Goal: Information Seeking & Learning: Check status

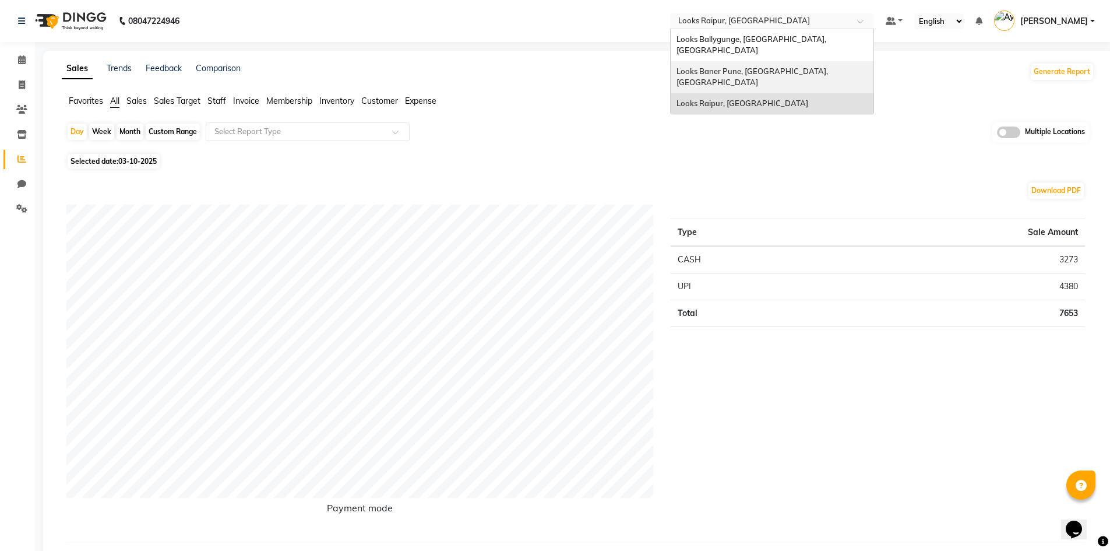
click at [752, 66] on span "Looks Baner Pune, [GEOGRAPHIC_DATA], [GEOGRAPHIC_DATA]" at bounding box center [753, 76] width 153 height 21
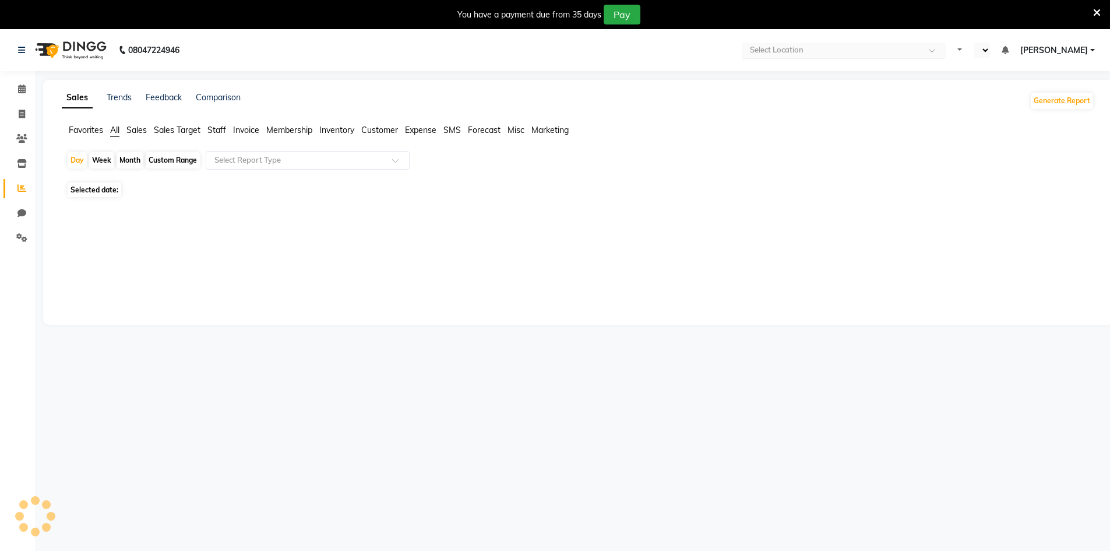
select select "en"
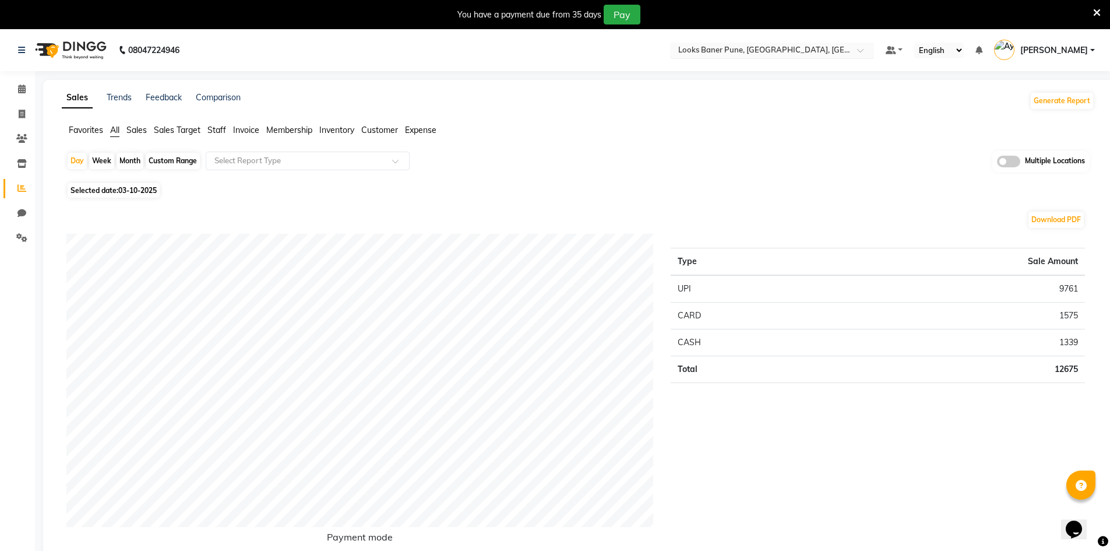
click at [800, 53] on input "text" at bounding box center [760, 51] width 169 height 12
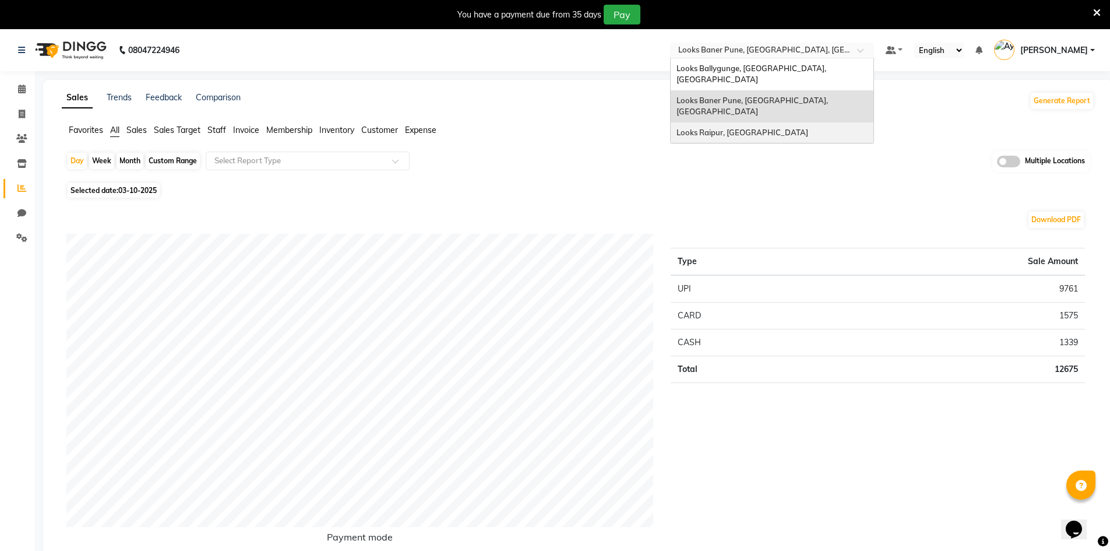
click at [752, 128] on span "Looks Raipur, [GEOGRAPHIC_DATA]" at bounding box center [743, 132] width 132 height 9
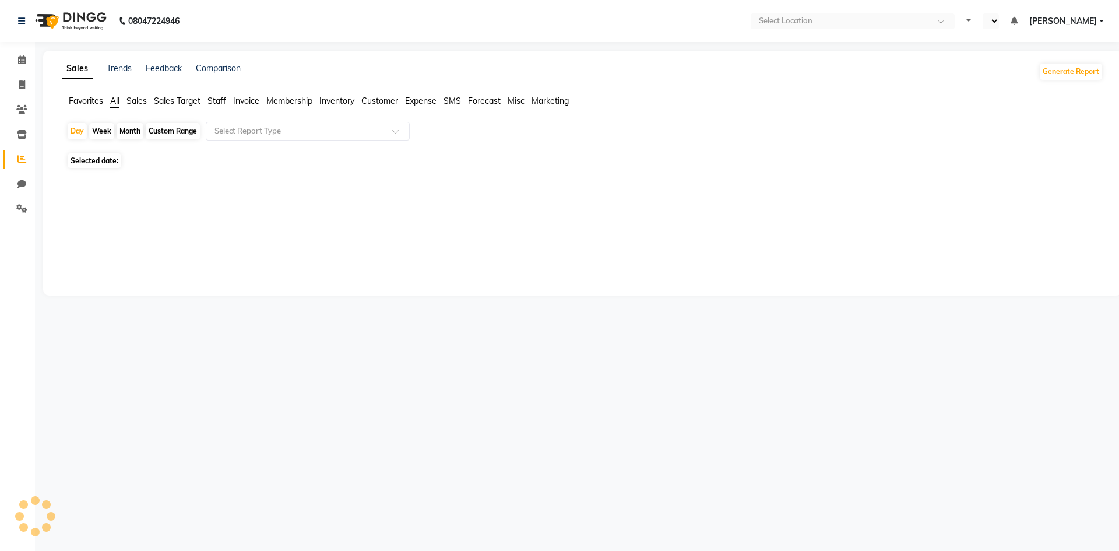
select select "en"
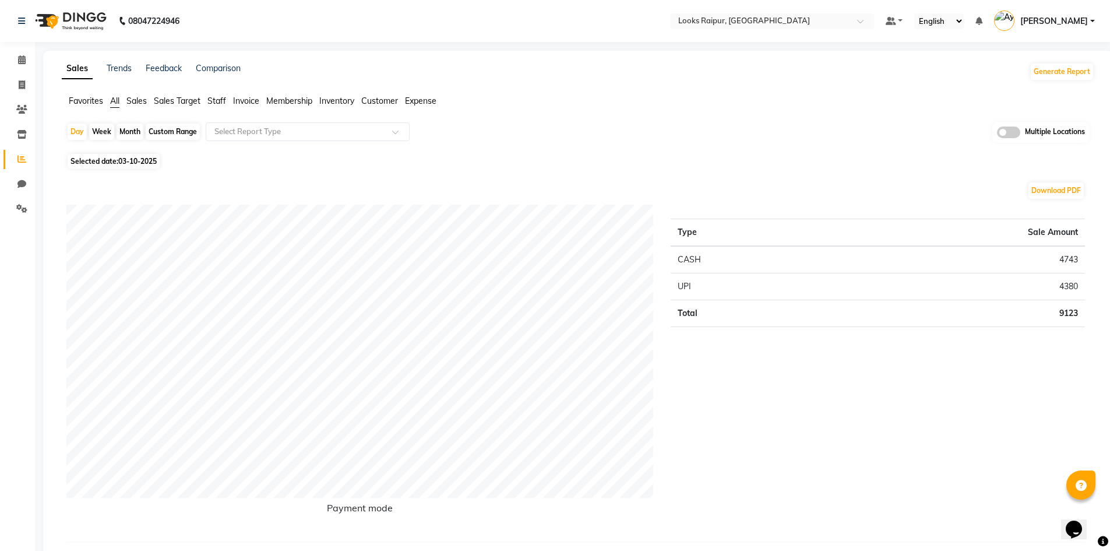
click at [134, 102] on span "Sales" at bounding box center [136, 101] width 20 height 10
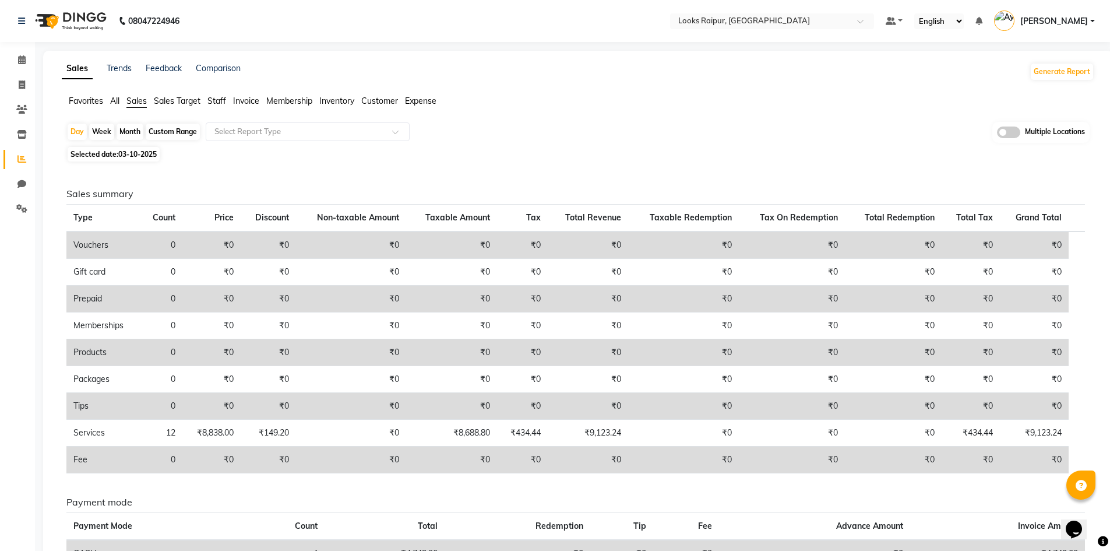
click at [95, 154] on span "Selected date: 03-10-2025" at bounding box center [114, 154] width 92 height 15
select select "10"
select select "2025"
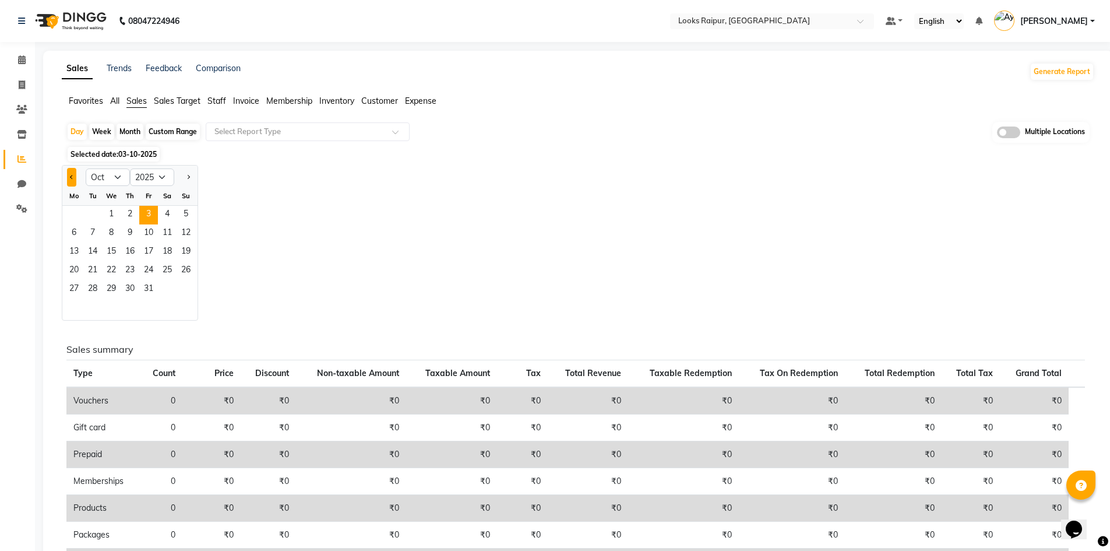
click at [67, 174] on button "Previous month" at bounding box center [71, 177] width 9 height 19
select select "9"
click at [74, 272] on span "22" at bounding box center [74, 271] width 19 height 19
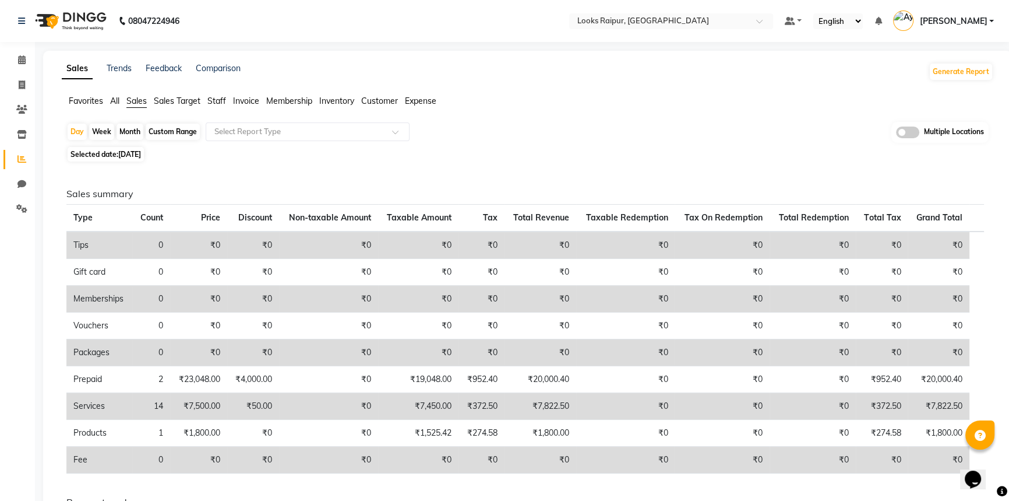
click at [168, 101] on span "Sales Target" at bounding box center [177, 101] width 47 height 10
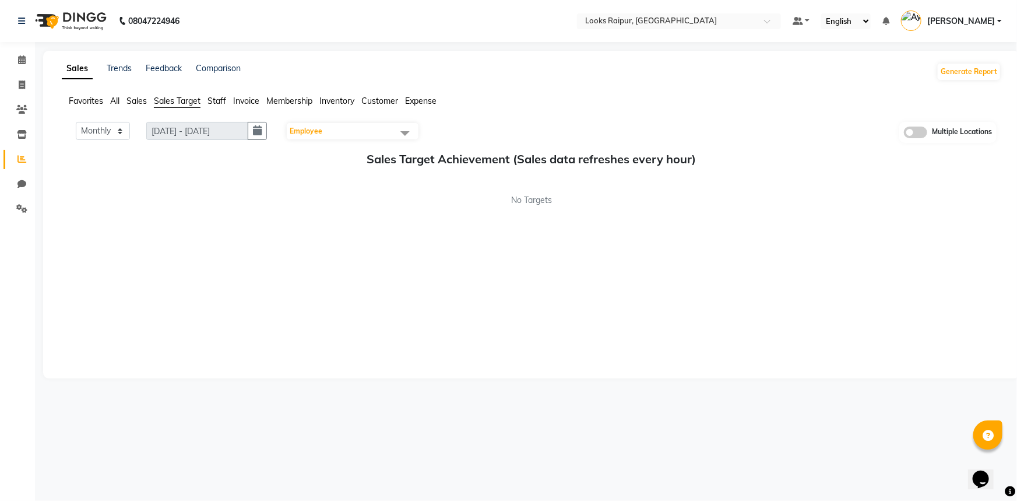
click at [139, 101] on span "Sales" at bounding box center [136, 101] width 20 height 10
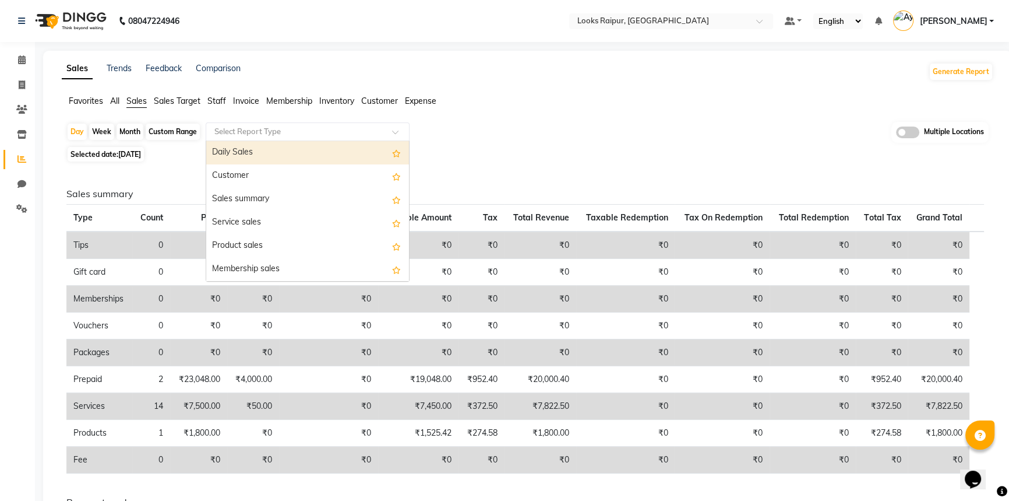
click at [244, 131] on input "text" at bounding box center [296, 132] width 168 height 12
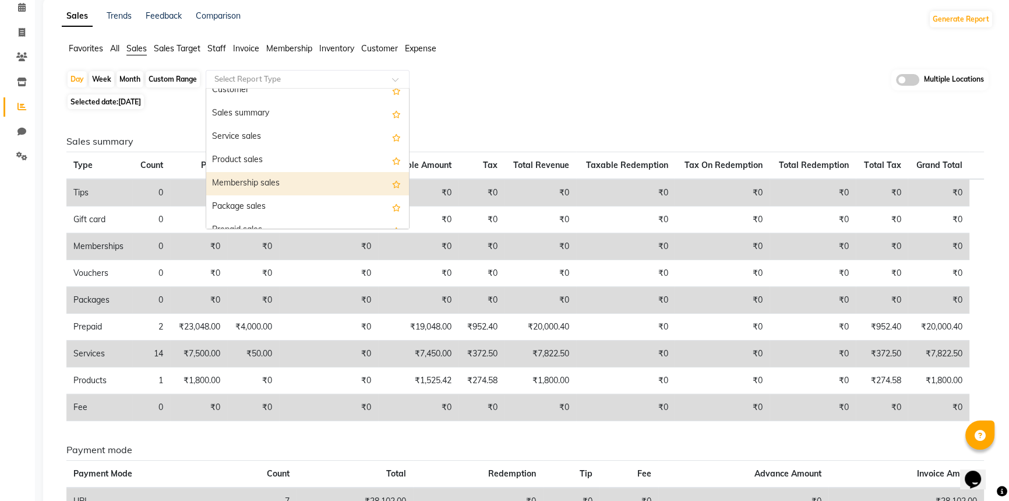
scroll to position [57, 0]
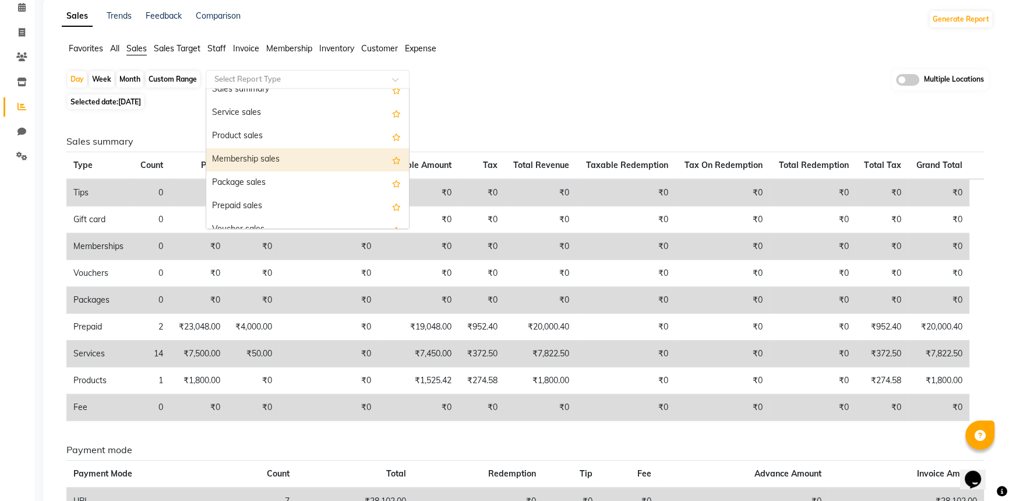
click at [552, 96] on div "Selected date: 22-09-2025" at bounding box center [529, 102] width 927 height 12
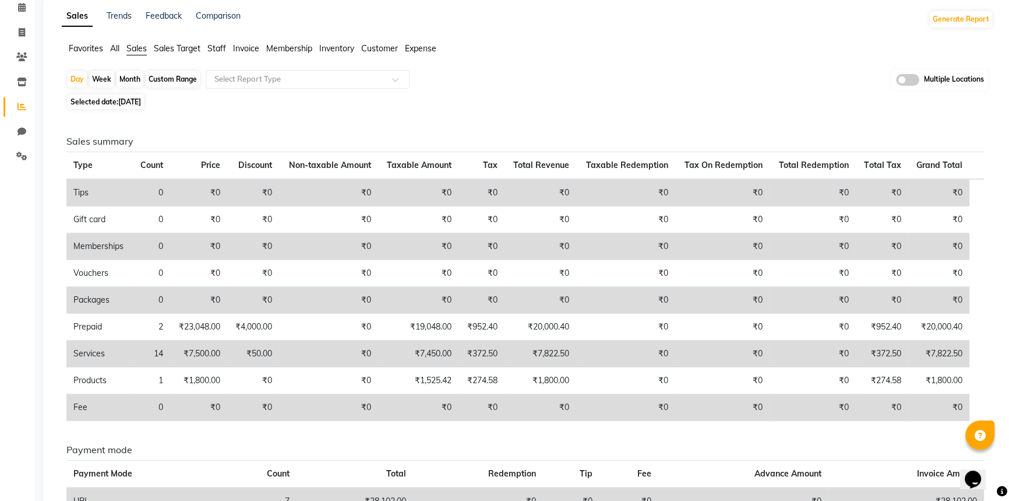
click at [286, 48] on span "Membership" at bounding box center [289, 48] width 46 height 10
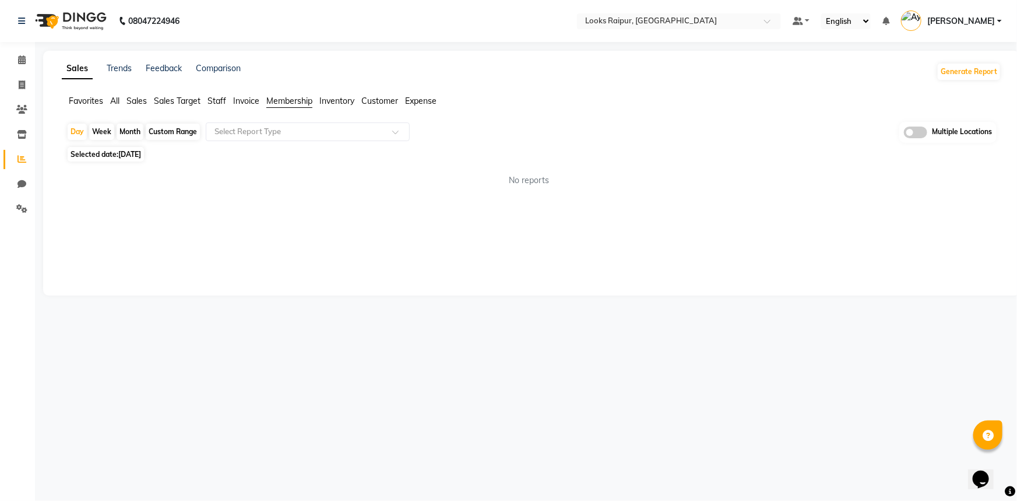
click at [219, 100] on span "Staff" at bounding box center [216, 101] width 19 height 10
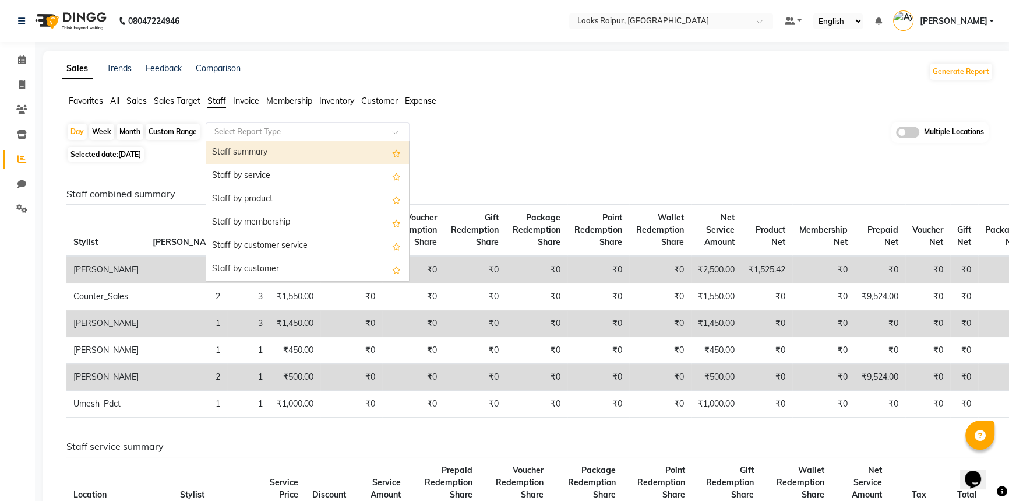
click at [261, 126] on input "text" at bounding box center [296, 132] width 168 height 12
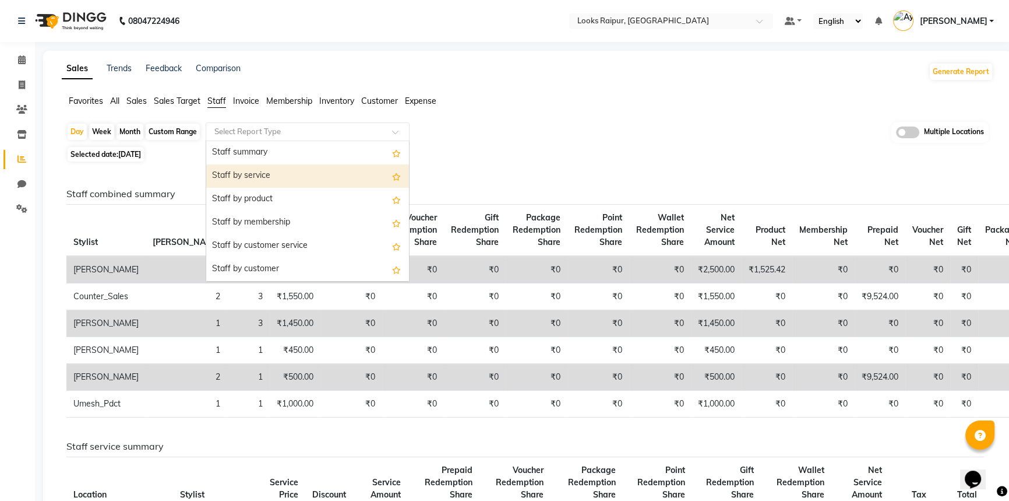
click at [260, 175] on div "Staff by service" at bounding box center [307, 175] width 203 height 23
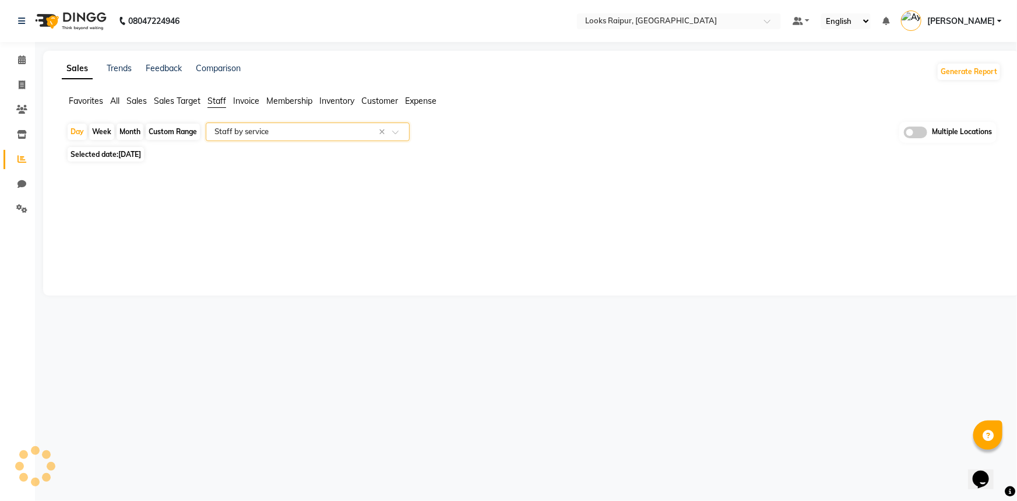
select select "full_report"
select select "pdf"
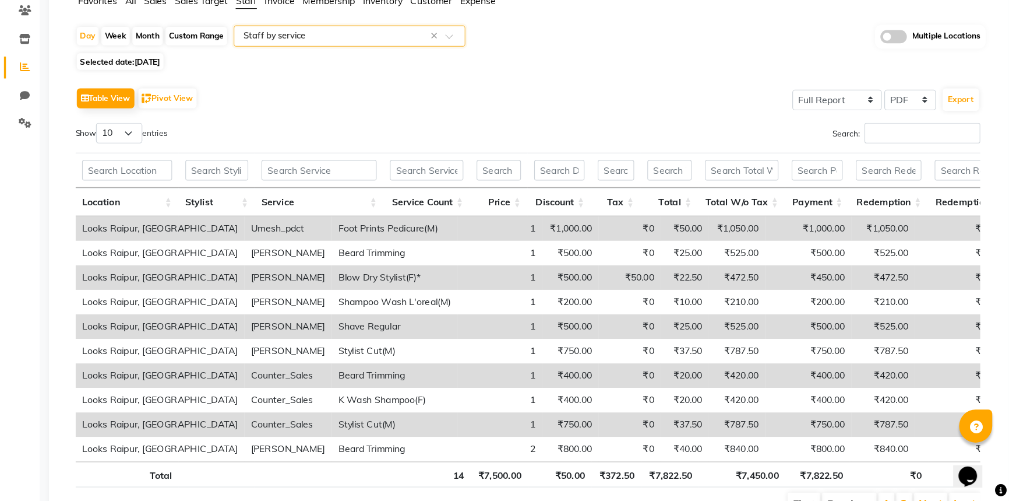
scroll to position [100, 0]
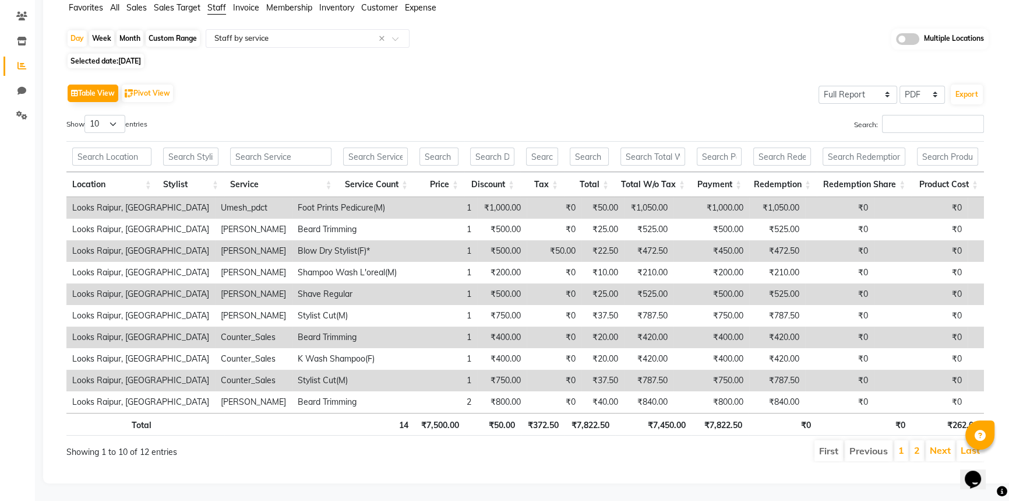
click at [260, 82] on div "Table View Pivot View Select Full Report Filtered Report Select CSV PDF Export" at bounding box center [525, 93] width 918 height 24
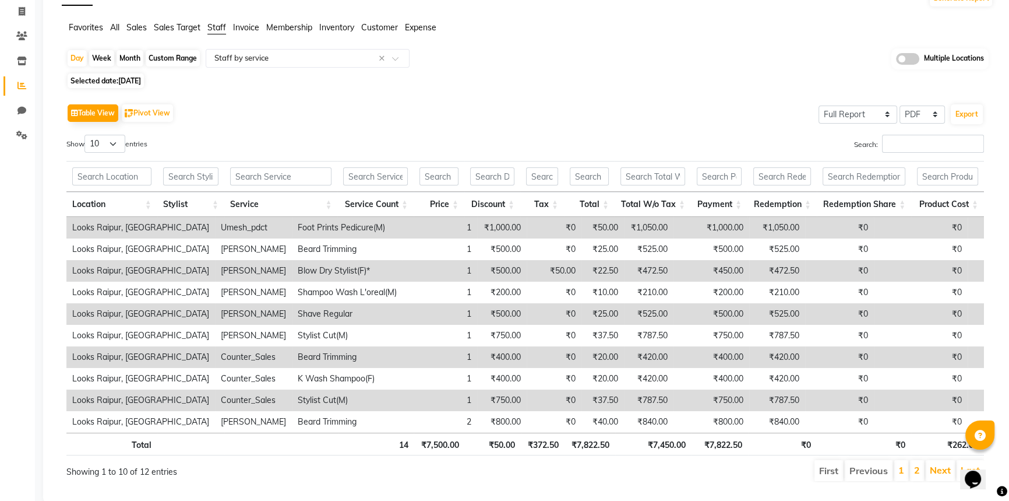
scroll to position [47, 0]
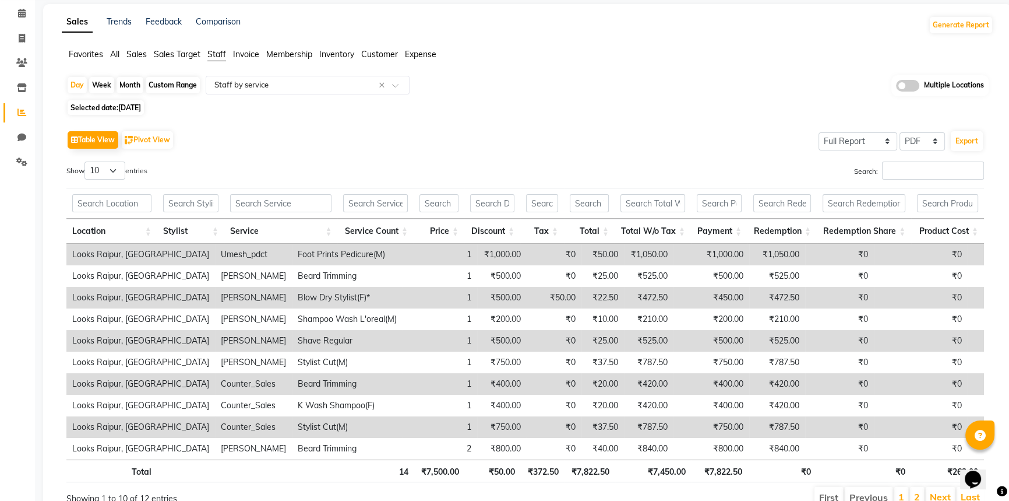
click at [290, 57] on span "Membership" at bounding box center [289, 54] width 46 height 10
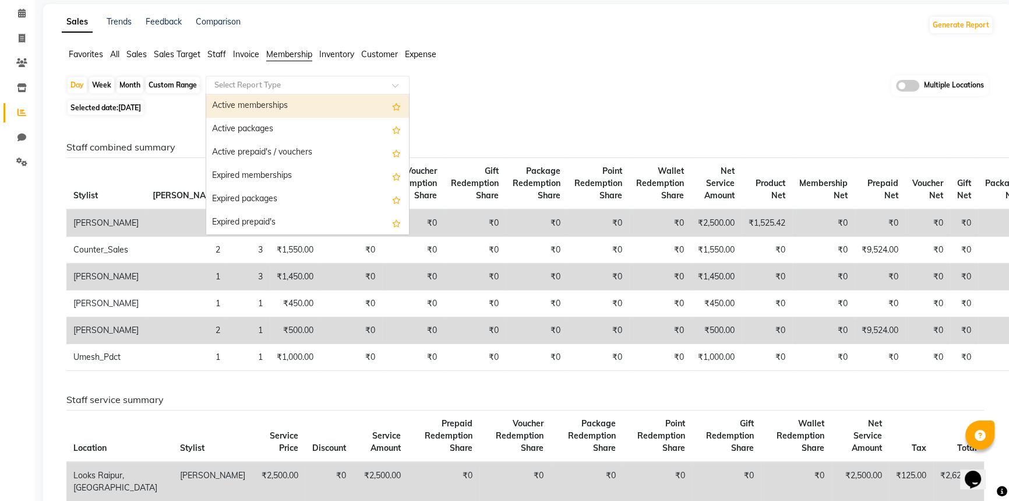
click at [294, 77] on div "Select Report Type" at bounding box center [308, 85] width 204 height 19
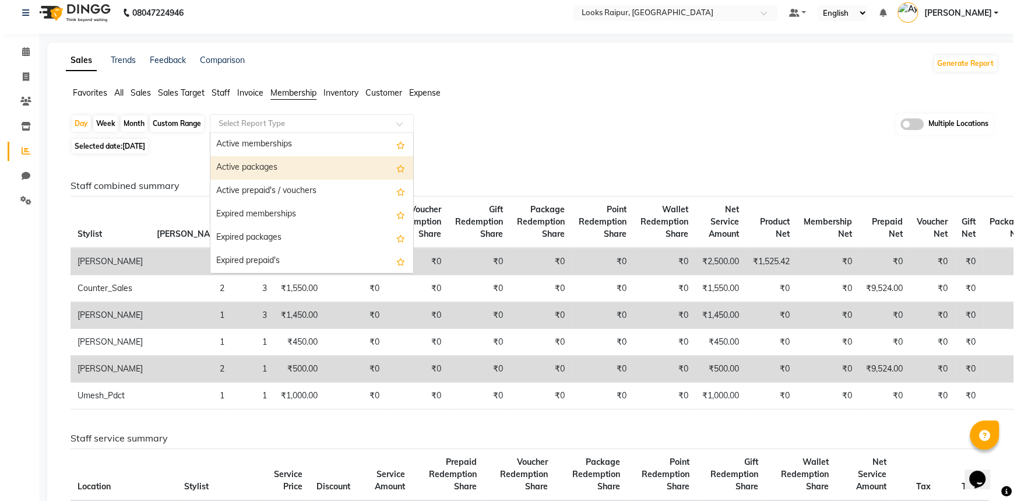
scroll to position [0, 0]
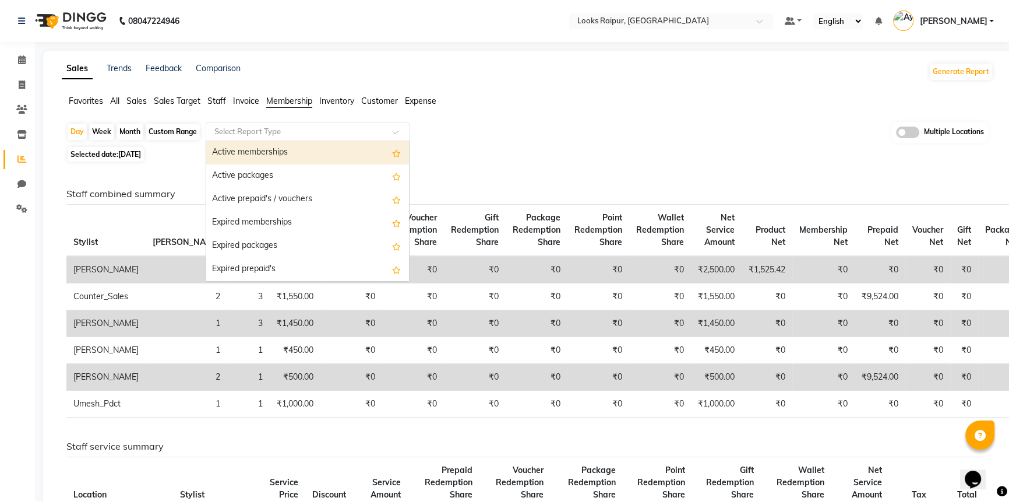
click at [259, 149] on div "Active memberships" at bounding box center [307, 152] width 203 height 23
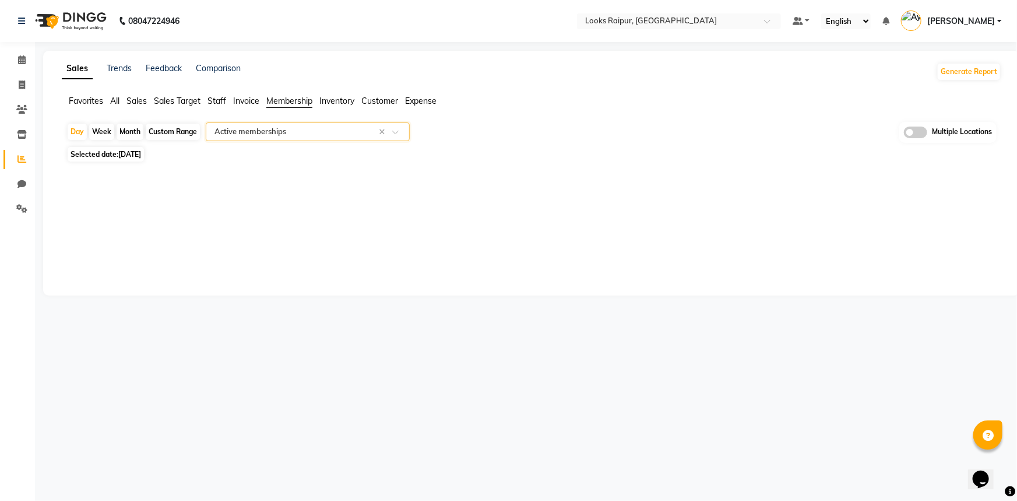
click at [432, 251] on div "Sales Trends Feedback Comparison Generate Report Favorites All Sales Sales Targ…" at bounding box center [531, 173] width 977 height 245
click at [111, 103] on span "All" at bounding box center [114, 101] width 9 height 10
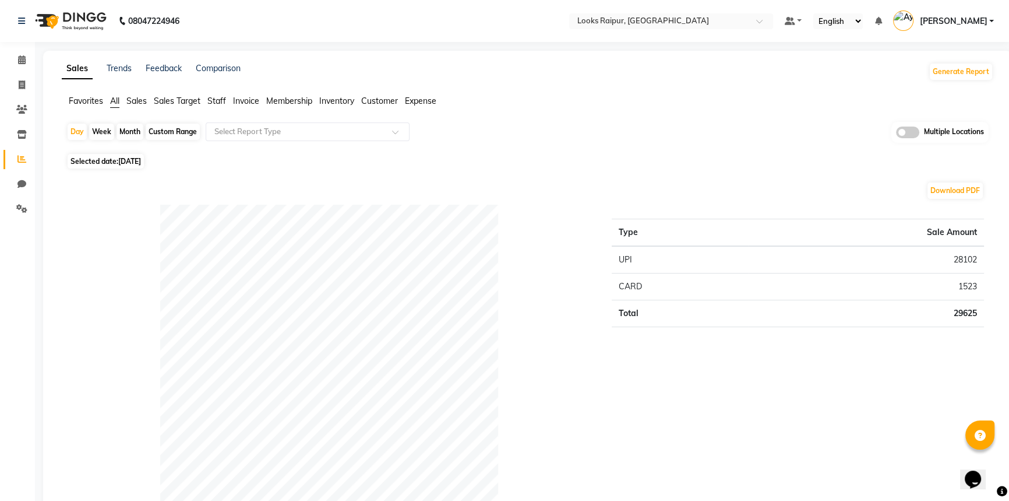
click at [131, 101] on span "Sales" at bounding box center [136, 101] width 20 height 10
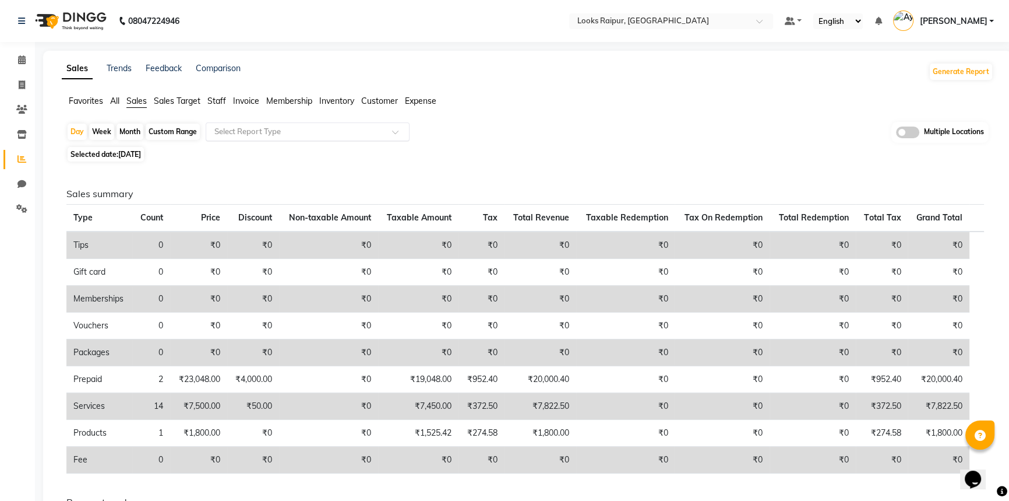
click at [256, 133] on input "text" at bounding box center [296, 132] width 168 height 12
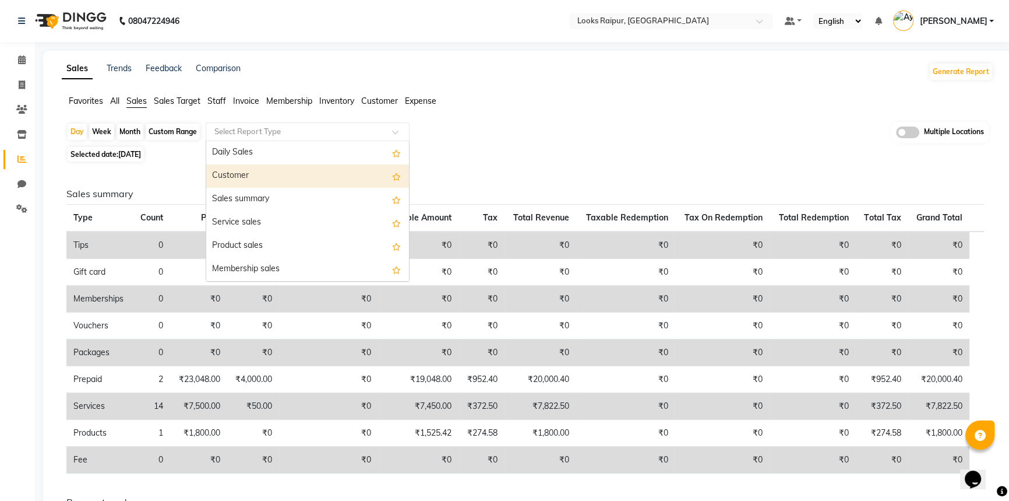
click at [237, 174] on div "Customer" at bounding box center [307, 175] width 203 height 23
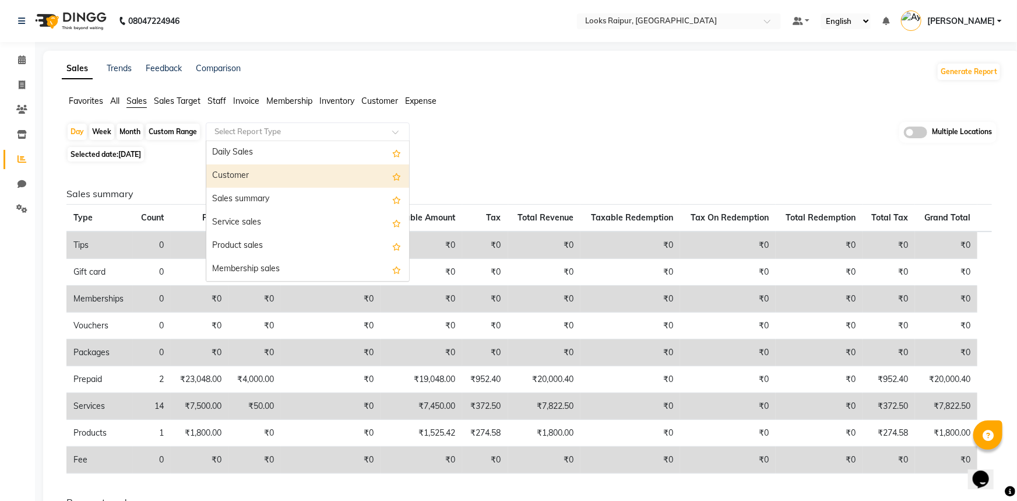
select select "full_report"
select select "pdf"
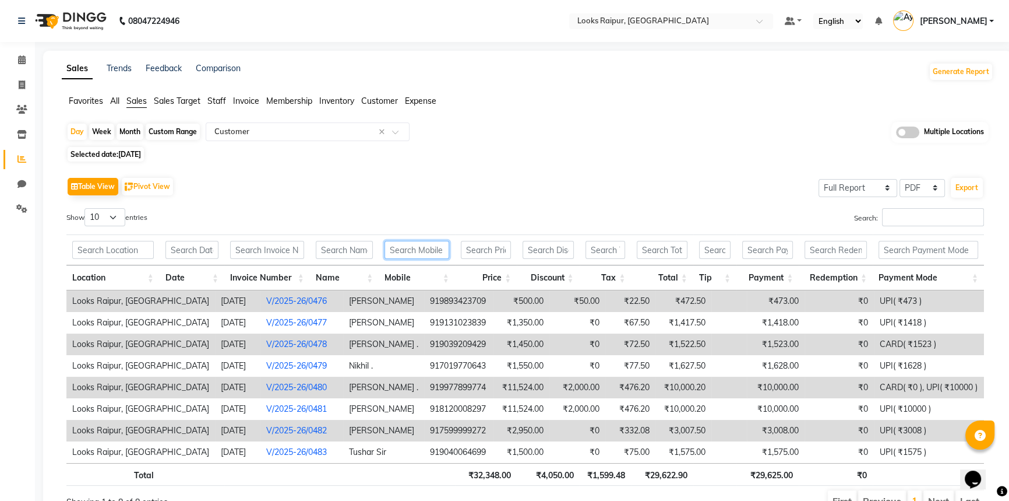
click at [417, 248] on input "text" at bounding box center [417, 250] width 65 height 18
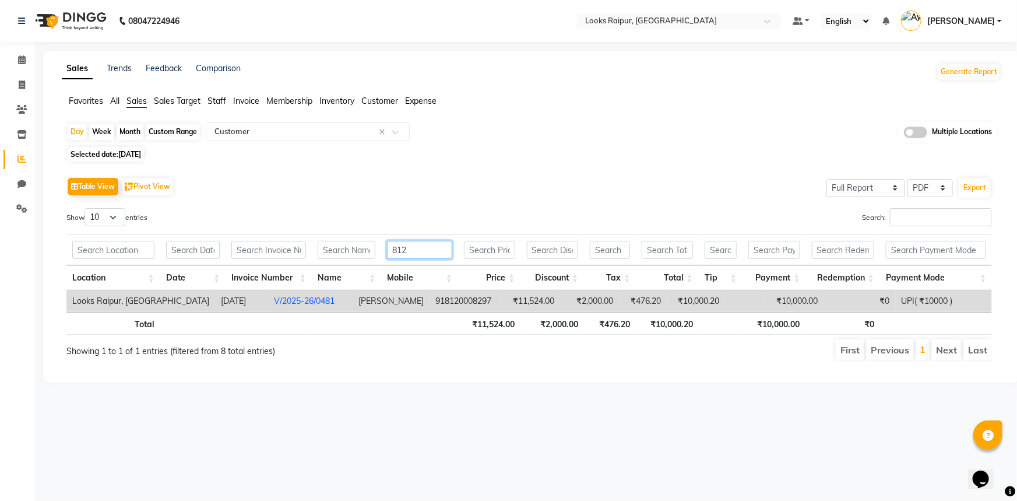
type input "812"
click at [274, 302] on link "V/2025-26/0481" at bounding box center [304, 300] width 61 height 10
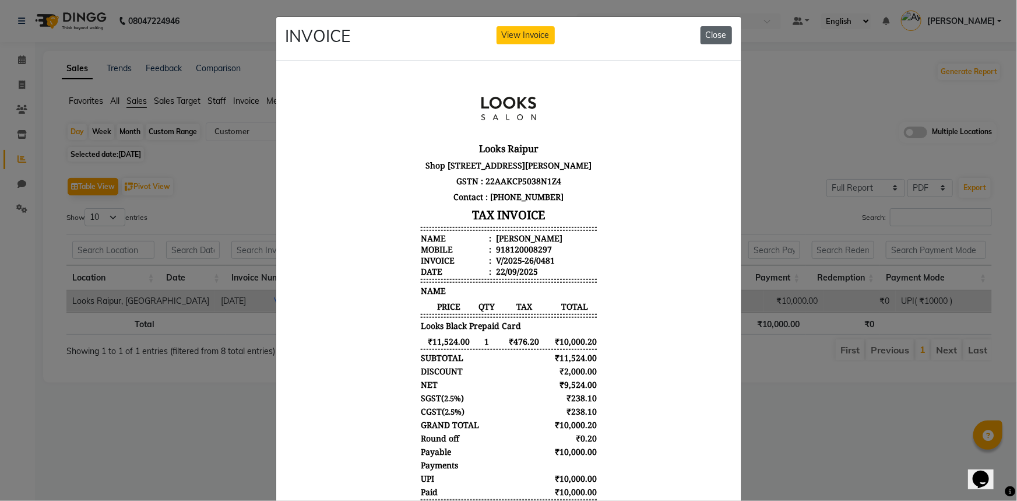
click at [713, 36] on button "Close" at bounding box center [715, 35] width 31 height 18
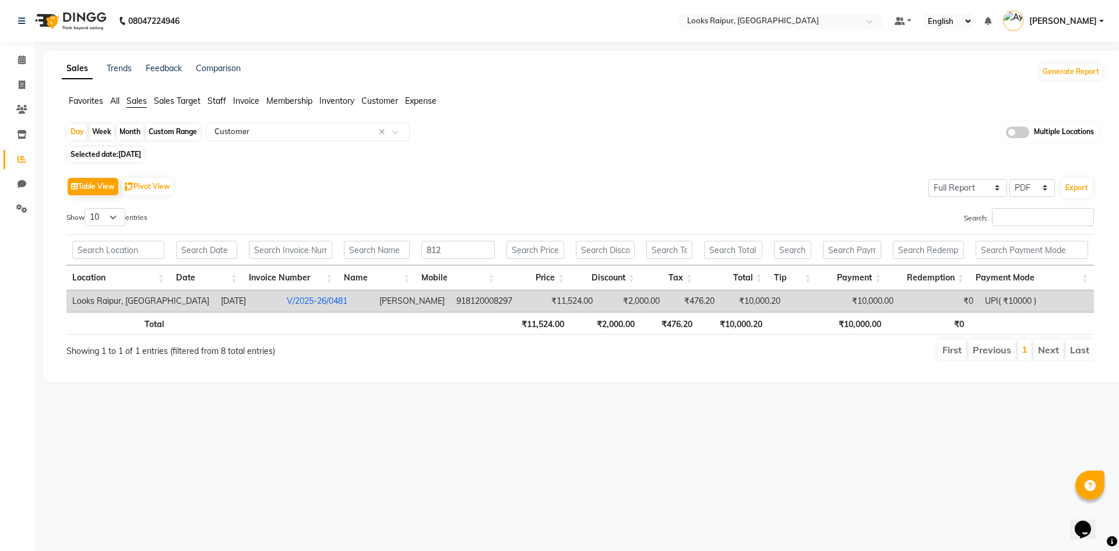
click at [287, 301] on link "V/2025-26/0481" at bounding box center [317, 300] width 61 height 10
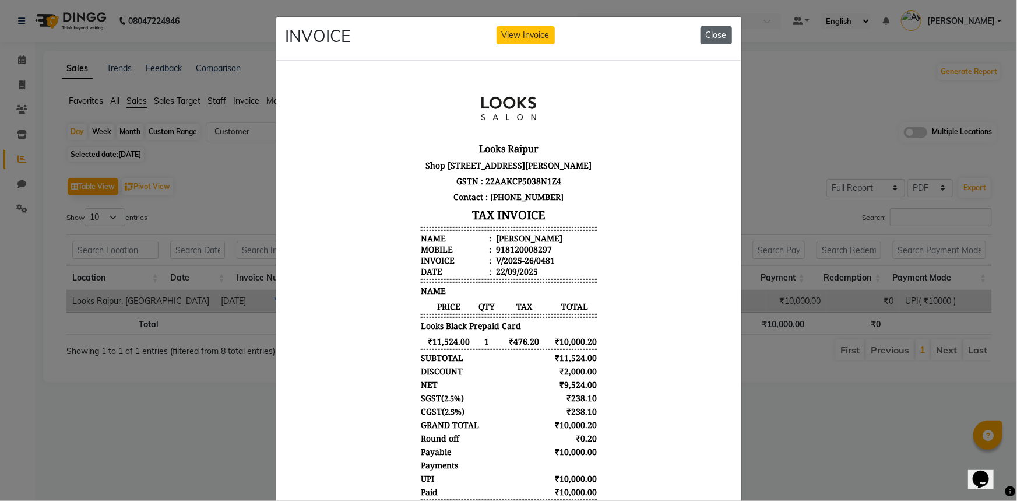
click at [714, 36] on button "Close" at bounding box center [715, 35] width 31 height 18
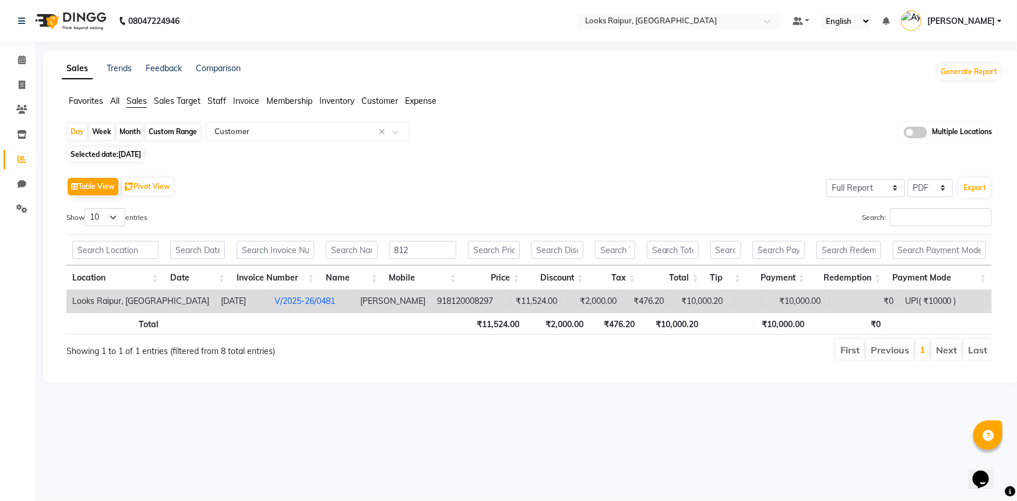
click at [446, 413] on div "08047224946 Select Location × Looks Raipur, Raipur Default Panel My Panel Engli…" at bounding box center [508, 250] width 1017 height 501
click at [115, 153] on span "Selected date: 22-09-2025" at bounding box center [106, 154] width 76 height 15
select select "9"
select select "2025"
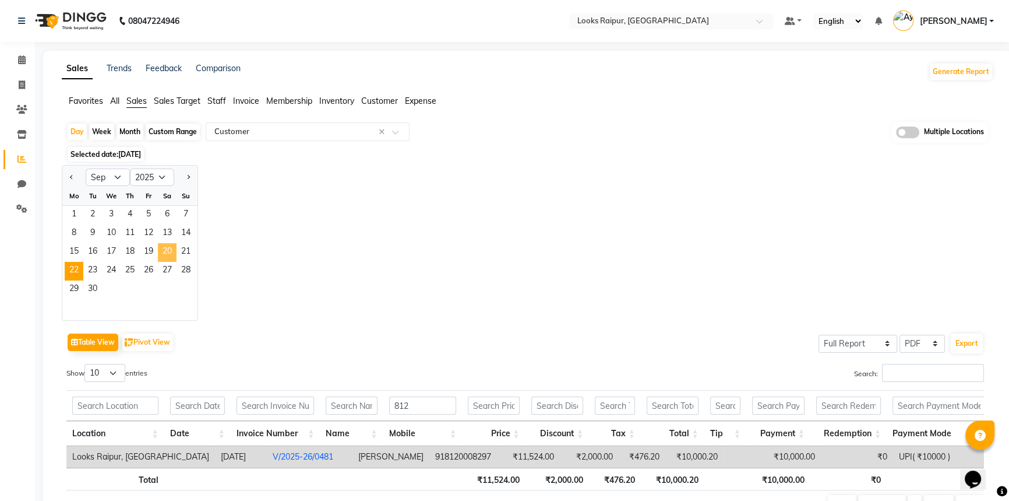
click at [165, 246] on span "20" at bounding box center [167, 252] width 19 height 19
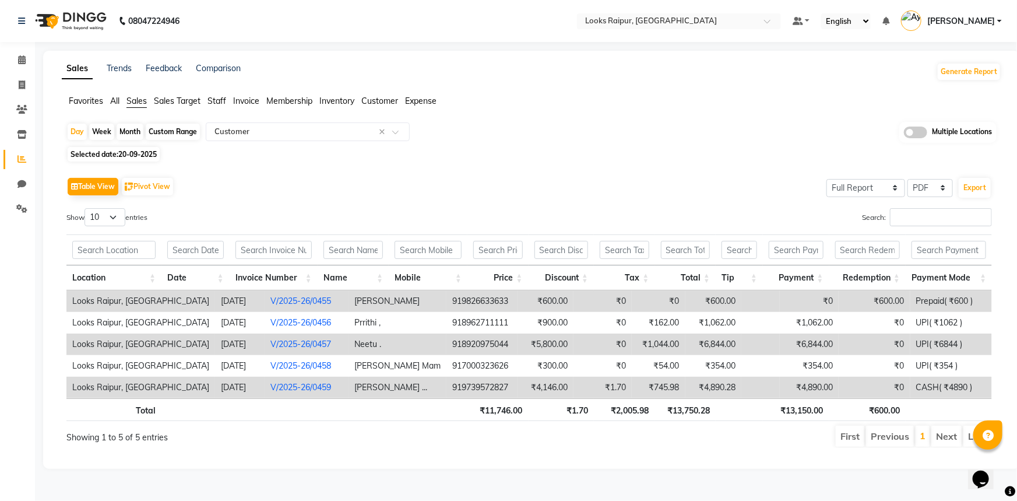
click at [134, 152] on span "20-09-2025" at bounding box center [137, 154] width 38 height 9
select select "9"
select select "2025"
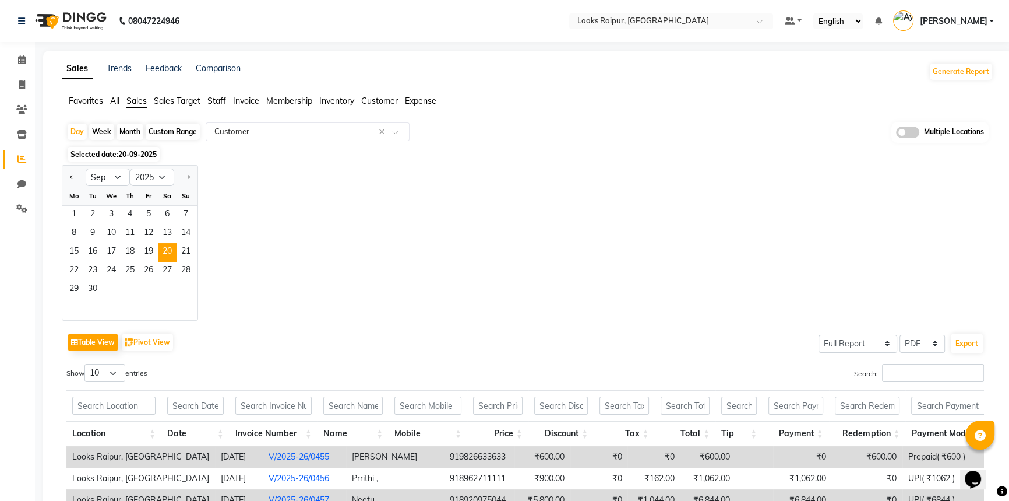
click at [178, 131] on div "Custom Range" at bounding box center [173, 132] width 54 height 16
select select "9"
select select "2025"
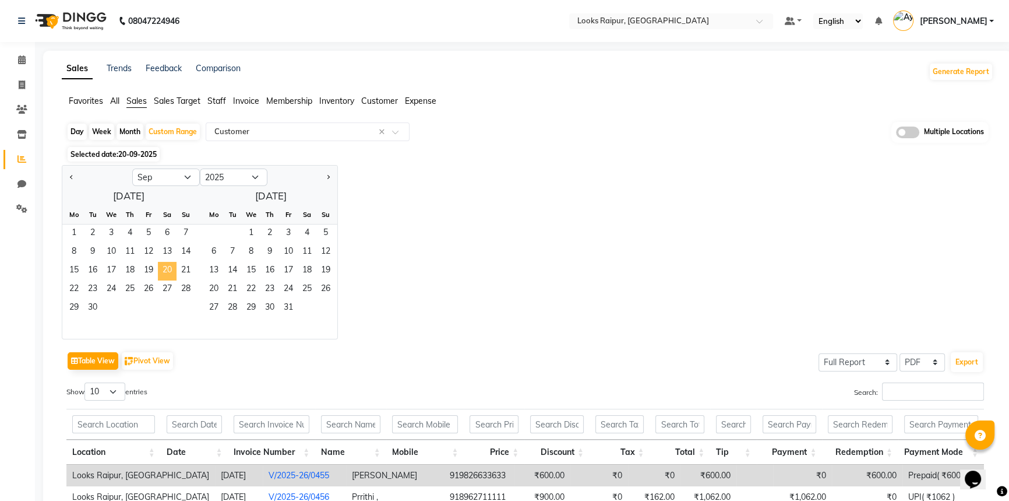
click at [165, 268] on span "20" at bounding box center [167, 271] width 19 height 19
click at [95, 310] on span "30" at bounding box center [92, 308] width 19 height 19
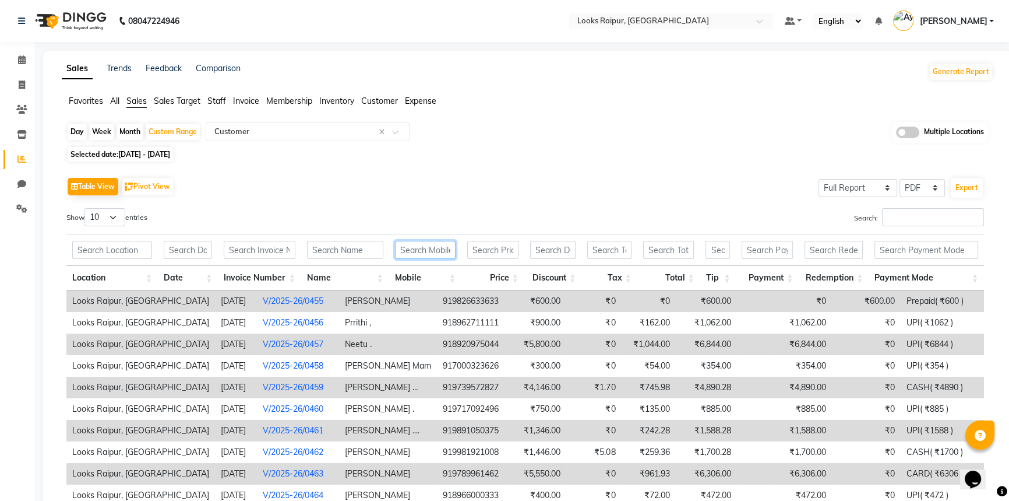
click at [439, 246] on input "text" at bounding box center [425, 250] width 61 height 18
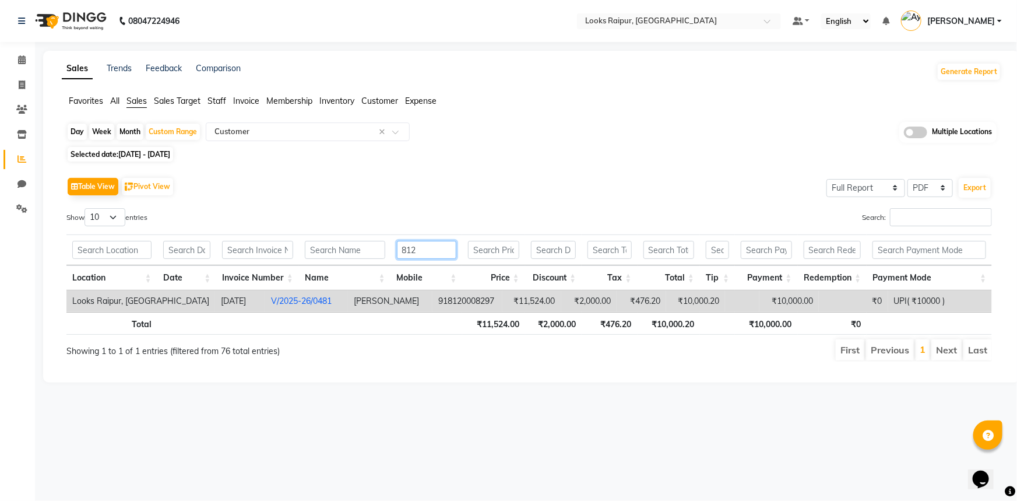
type input "812"
click at [98, 307] on td "Looks Raipur, [GEOGRAPHIC_DATA]" at bounding box center [140, 301] width 149 height 22
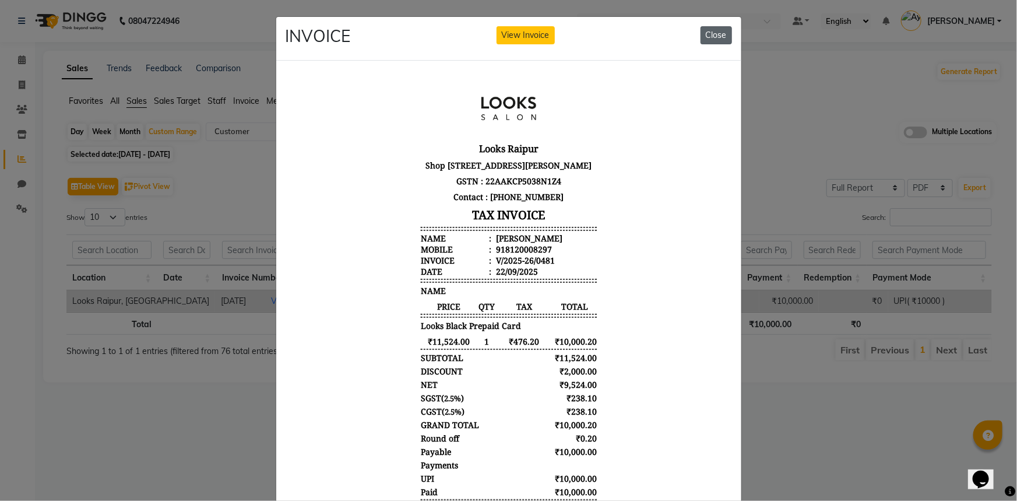
click at [710, 30] on button "Close" at bounding box center [715, 35] width 31 height 18
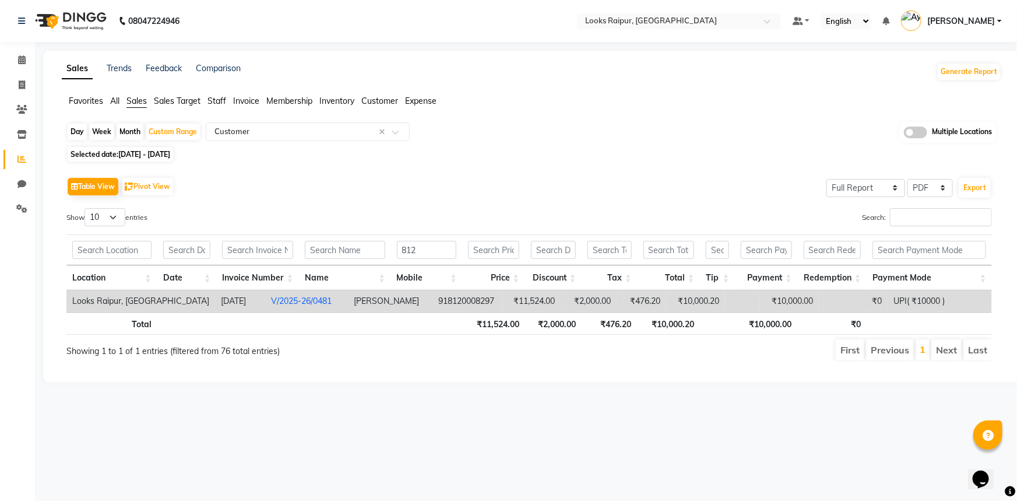
click at [451, 169] on div "Table View Pivot View Select Full Report Filtered Report Select CSV PDF Export …" at bounding box center [529, 268] width 944 height 206
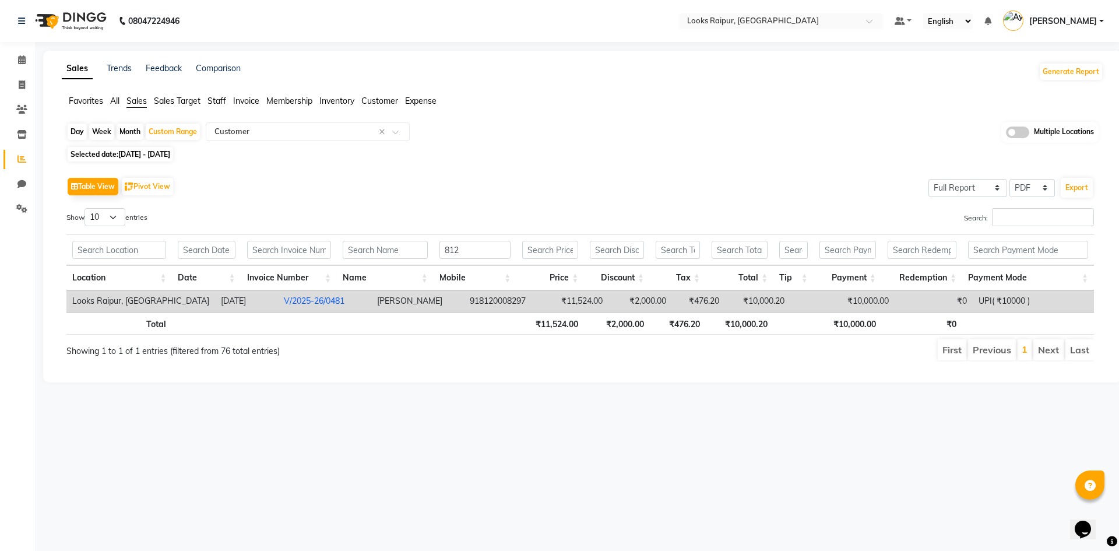
click at [383, 101] on span "Customer" at bounding box center [379, 101] width 37 height 10
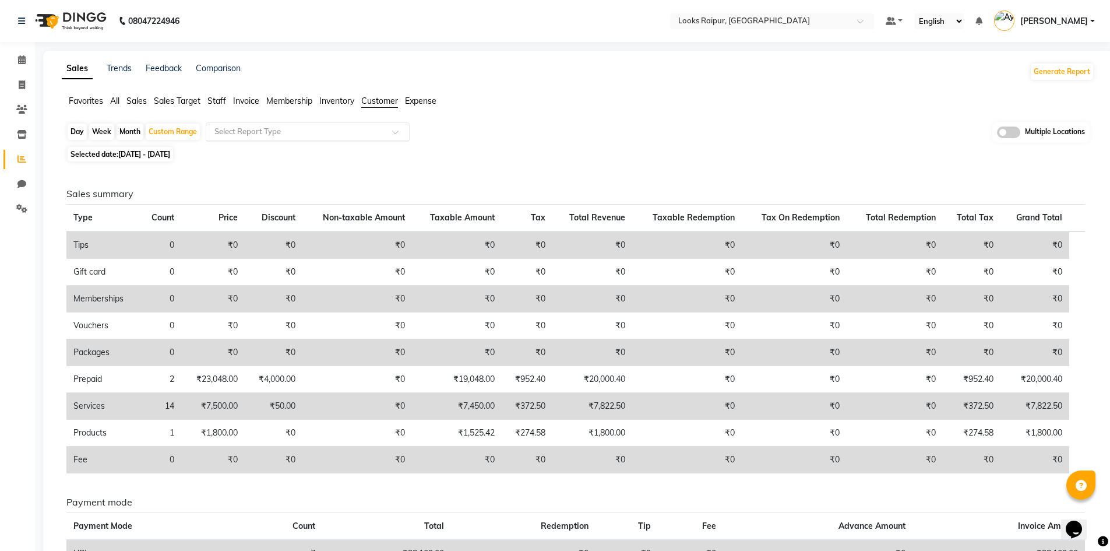
click at [308, 136] on input "text" at bounding box center [296, 132] width 168 height 12
click at [611, 125] on div "Day Week Month Custom Range Select Report Type Appointments Customer Visit Summ…" at bounding box center [577, 133] width 1023 height 22
click at [425, 103] on span "Expense" at bounding box center [420, 101] width 31 height 10
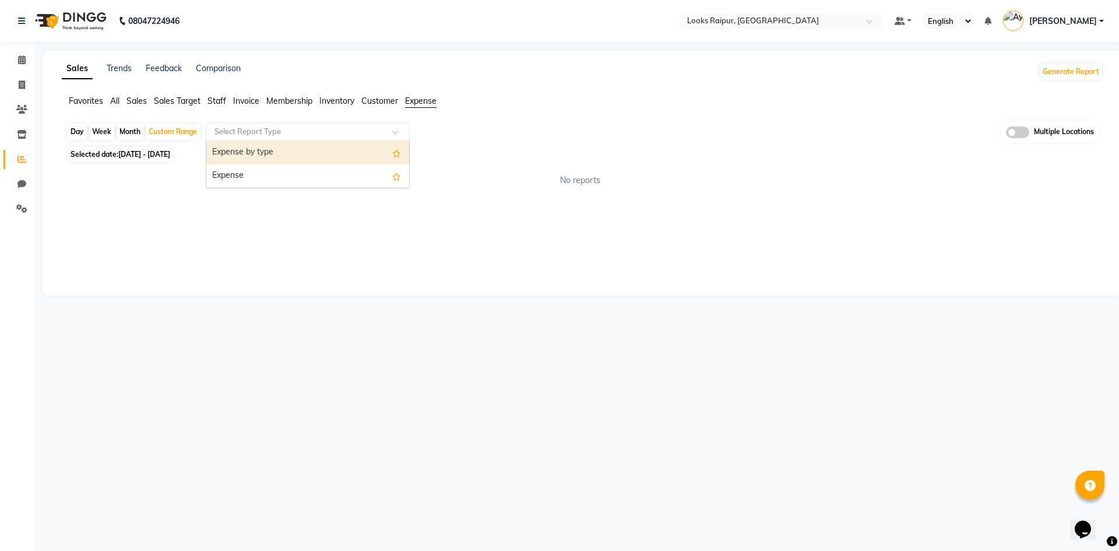
click at [276, 128] on input "text" at bounding box center [296, 132] width 168 height 12
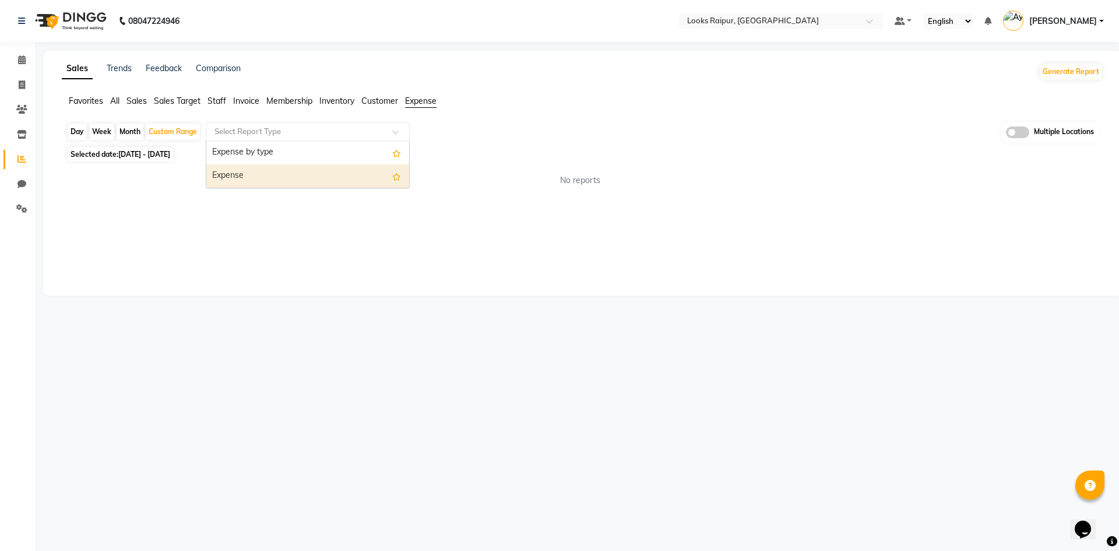
click at [238, 174] on div "Expense" at bounding box center [307, 175] width 203 height 23
select select "full_report"
select select "pdf"
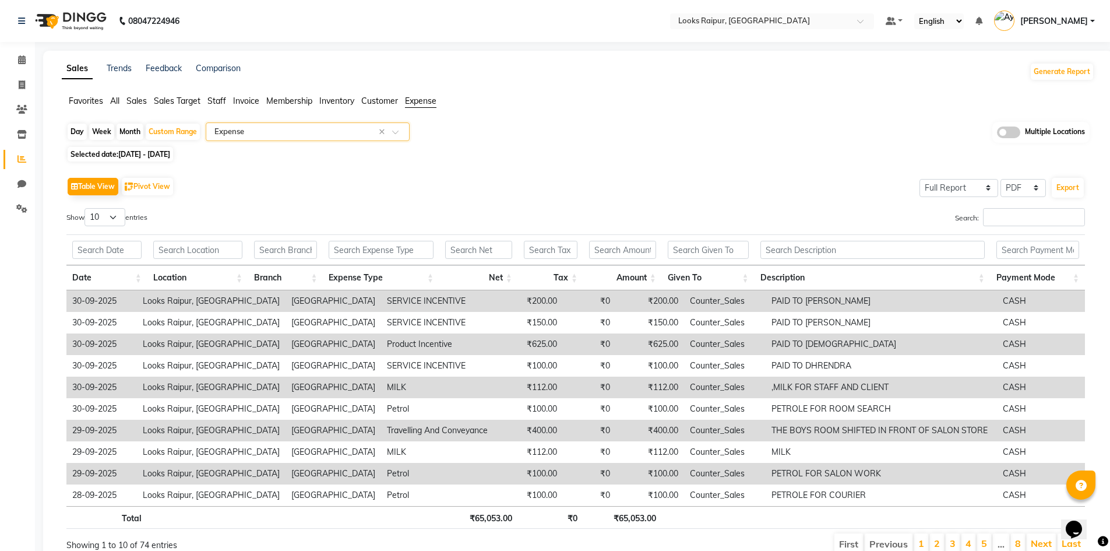
click at [169, 100] on span "Sales Target" at bounding box center [177, 101] width 47 height 10
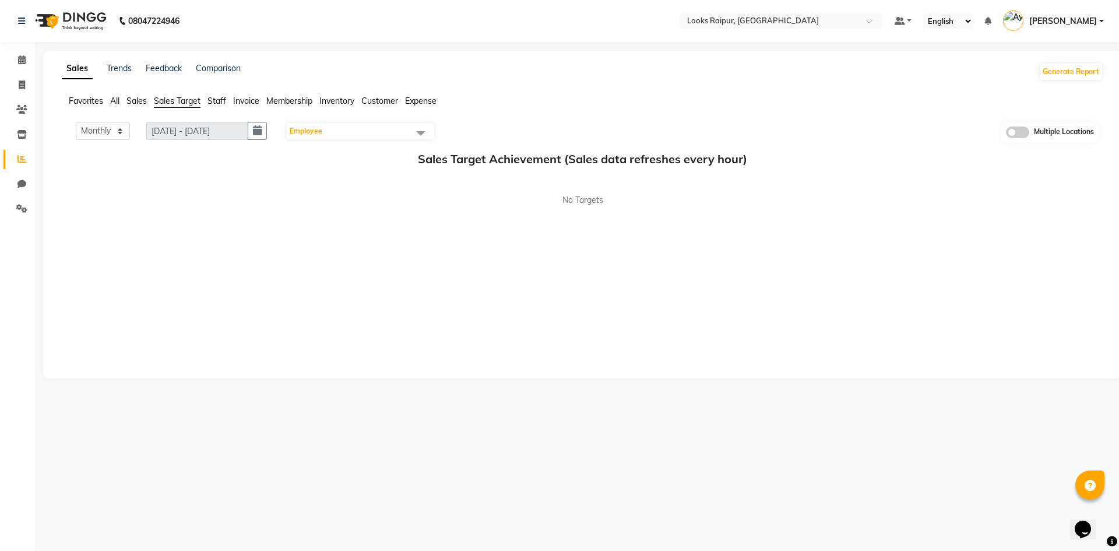
click at [220, 100] on span "Staff" at bounding box center [216, 101] width 19 height 10
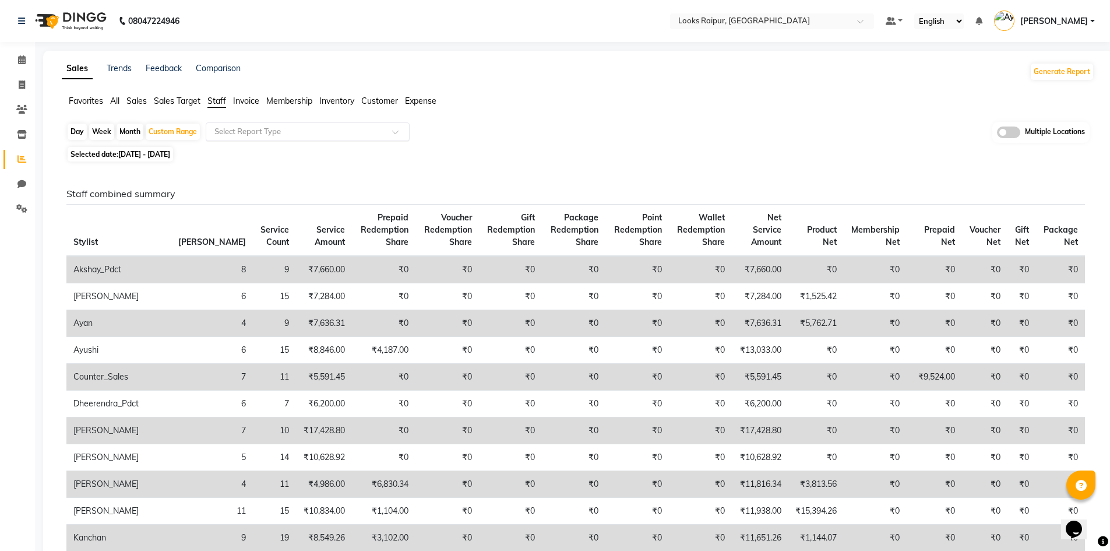
click at [226, 130] on input "text" at bounding box center [296, 132] width 168 height 12
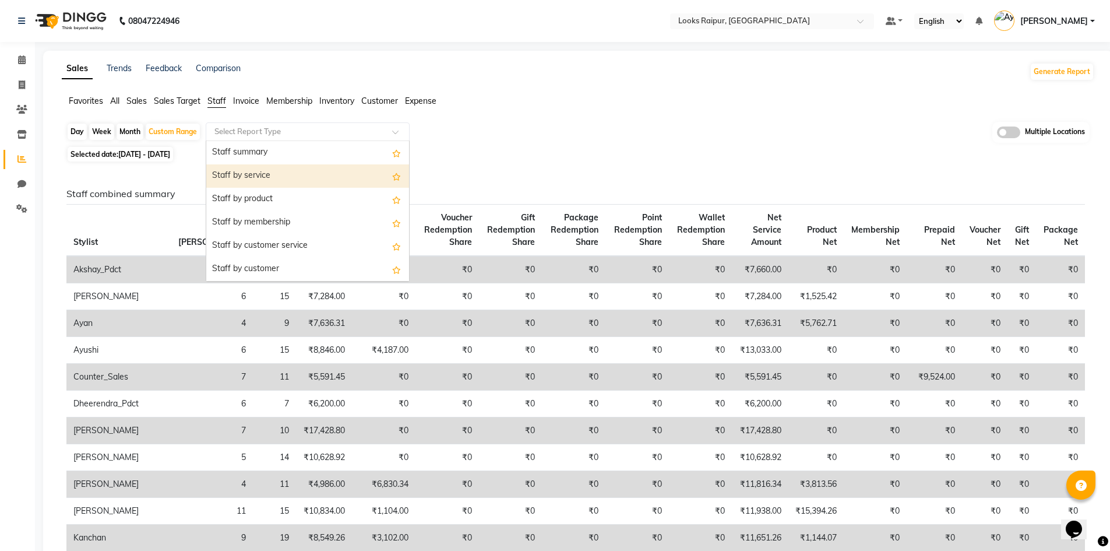
click at [270, 174] on div "Staff by service" at bounding box center [307, 175] width 203 height 23
select select "full_report"
select select "pdf"
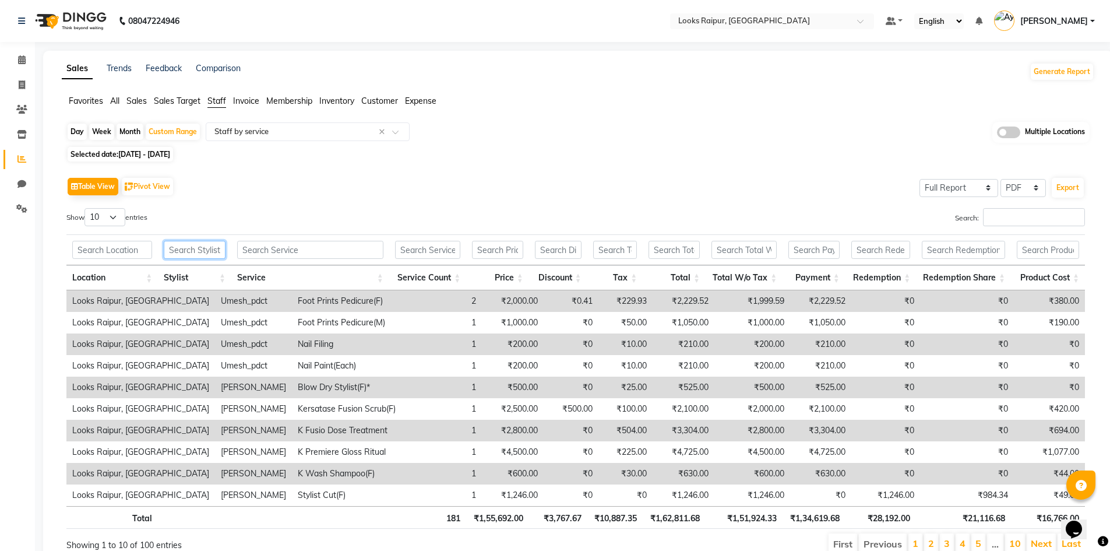
click at [202, 248] on input "text" at bounding box center [195, 250] width 62 height 18
click at [136, 154] on span "20-09-2025 - 30-09-2025" at bounding box center [144, 154] width 52 height 9
select select "9"
select select "2025"
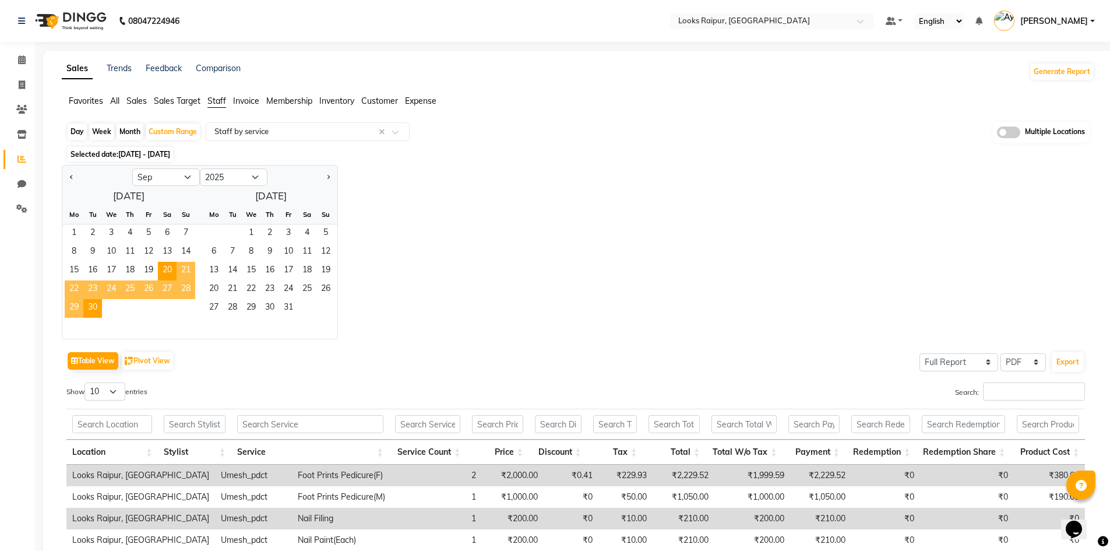
click at [71, 289] on span "22" at bounding box center [74, 289] width 19 height 19
click at [72, 289] on span "22" at bounding box center [74, 289] width 19 height 19
click at [288, 104] on span "Membership" at bounding box center [289, 101] width 46 height 10
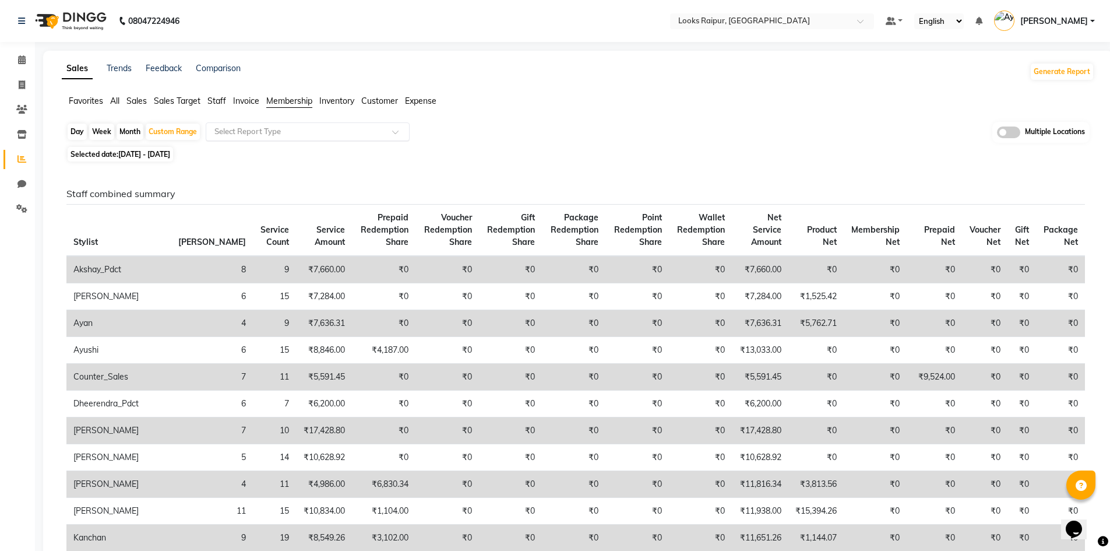
click at [256, 129] on input "text" at bounding box center [296, 132] width 168 height 12
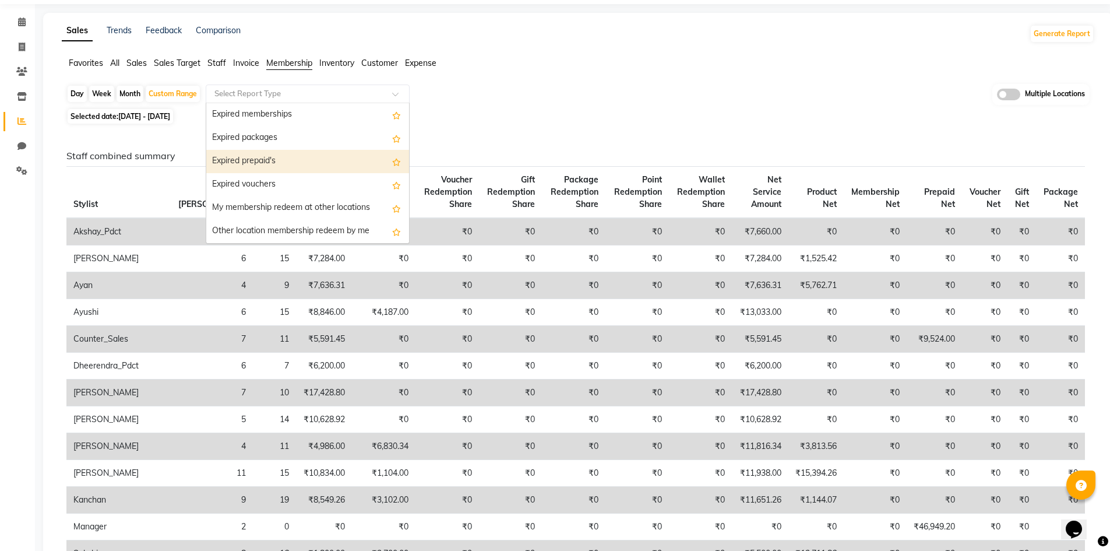
scroll to position [58, 0]
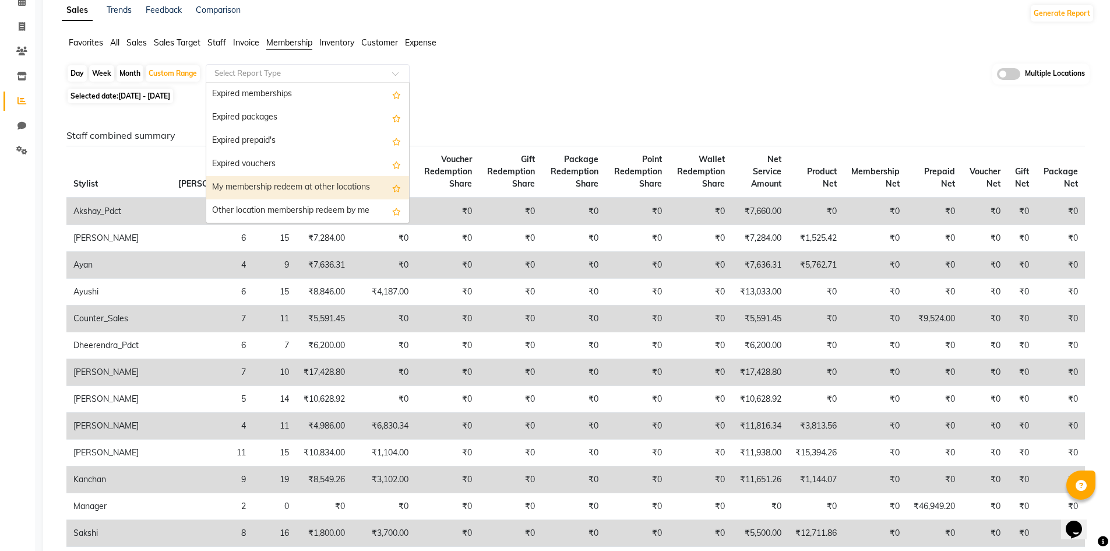
click at [601, 95] on div "Selected date: 20-09-2025 - 30-09-2025" at bounding box center [580, 96] width 1028 height 12
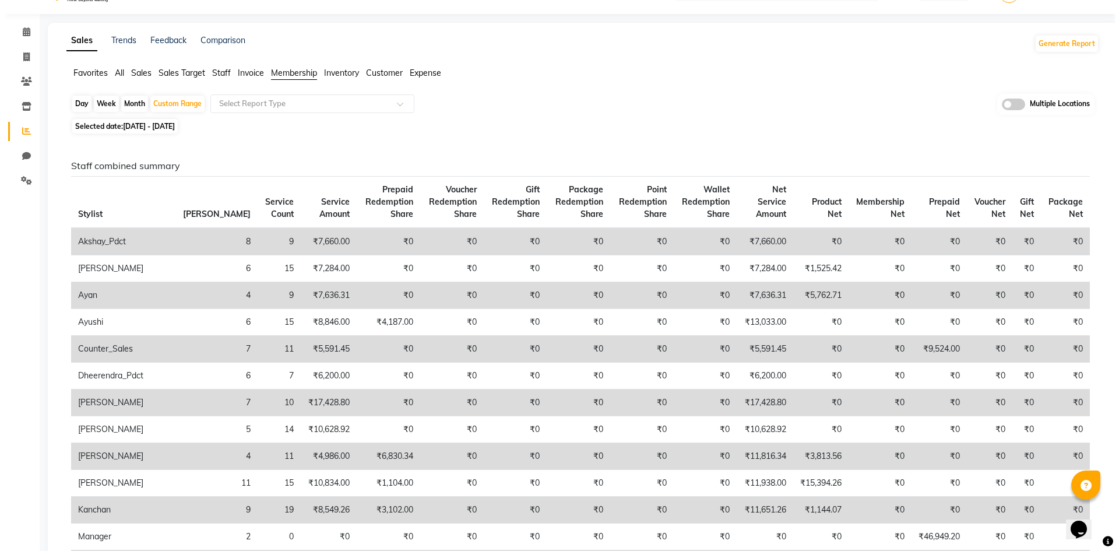
scroll to position [0, 0]
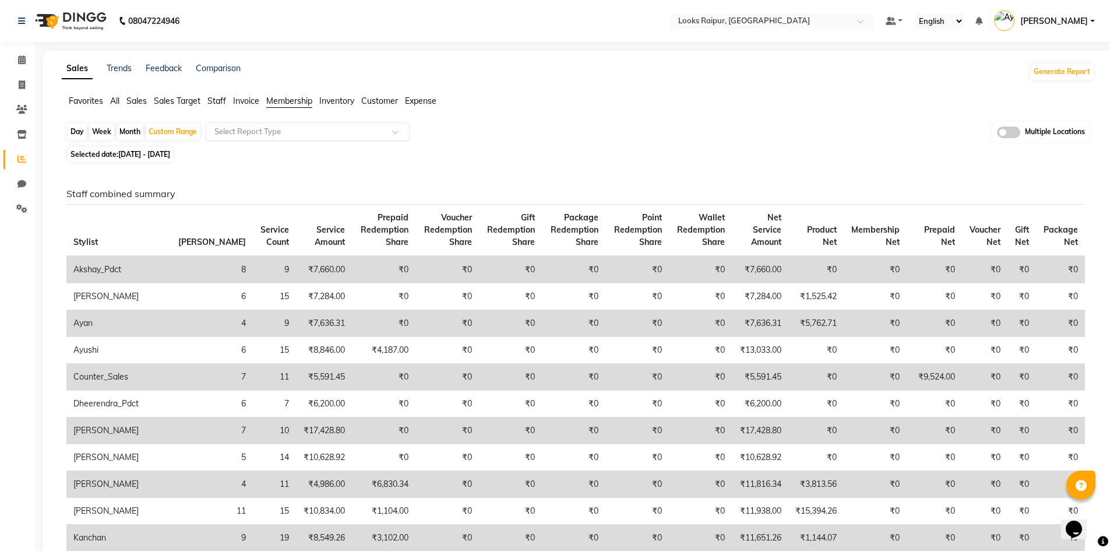
click at [256, 129] on input "text" at bounding box center [296, 132] width 168 height 12
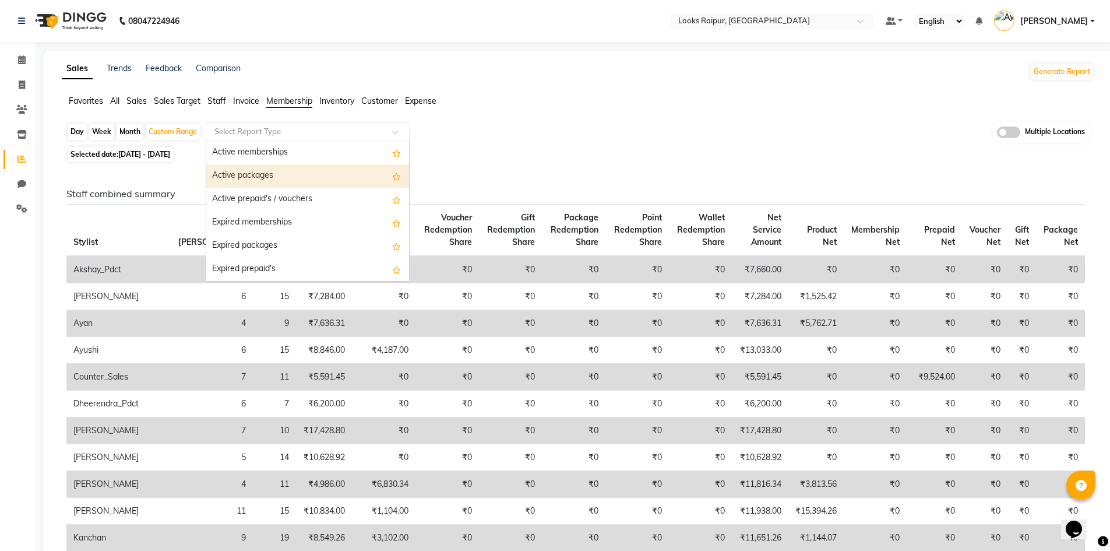
click at [251, 167] on div "Active packages" at bounding box center [307, 175] width 203 height 23
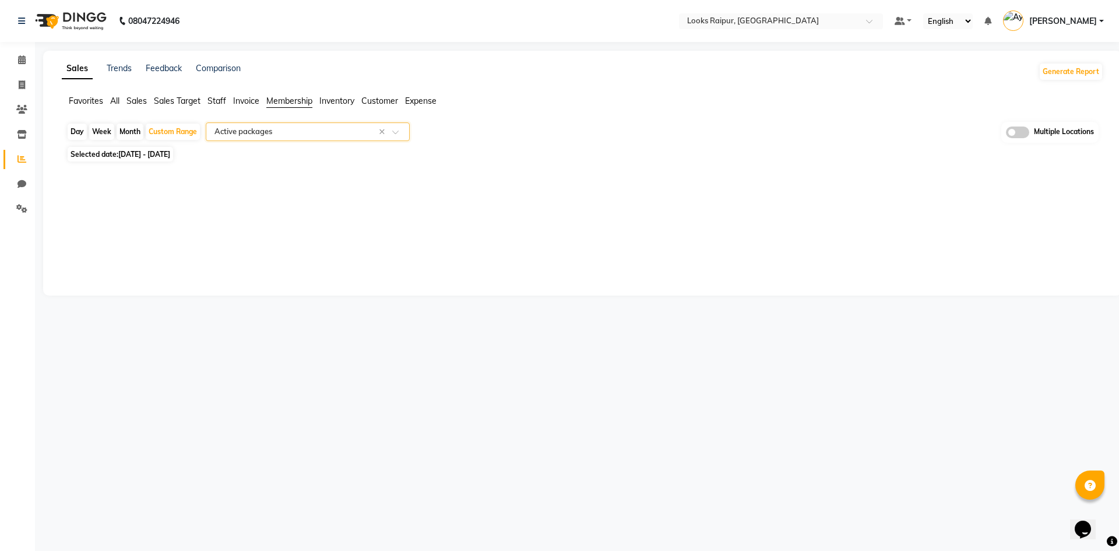
click at [568, 145] on div "Day Week Month Custom Range Select Report Type × Active packages × Multiple Loc…" at bounding box center [582, 153] width 1041 height 62
click at [372, 98] on span "Customer" at bounding box center [379, 101] width 37 height 10
click at [277, 130] on input "text" at bounding box center [296, 132] width 168 height 12
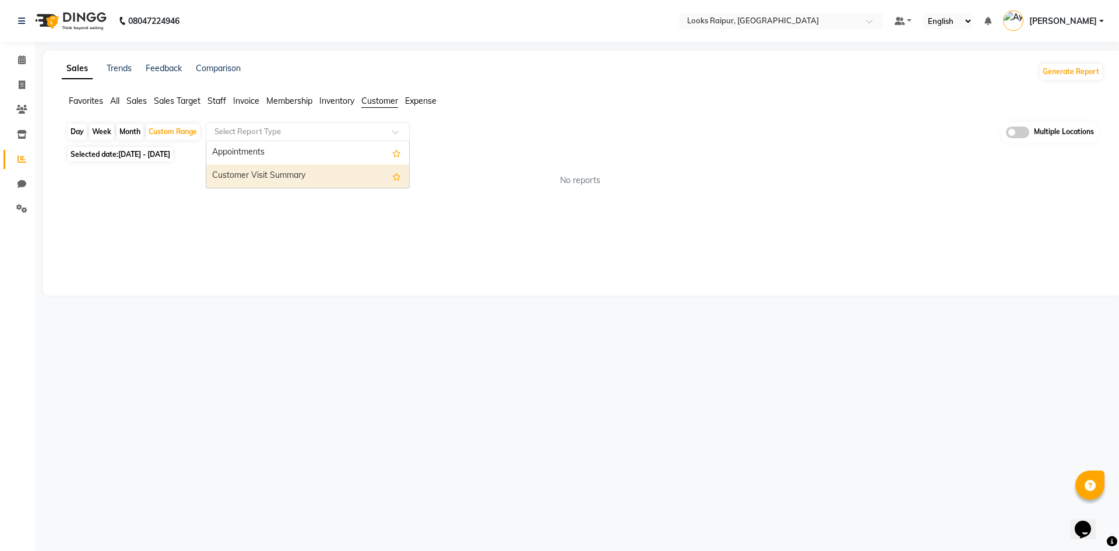
click at [260, 178] on div "Customer Visit Summary" at bounding box center [307, 175] width 203 height 23
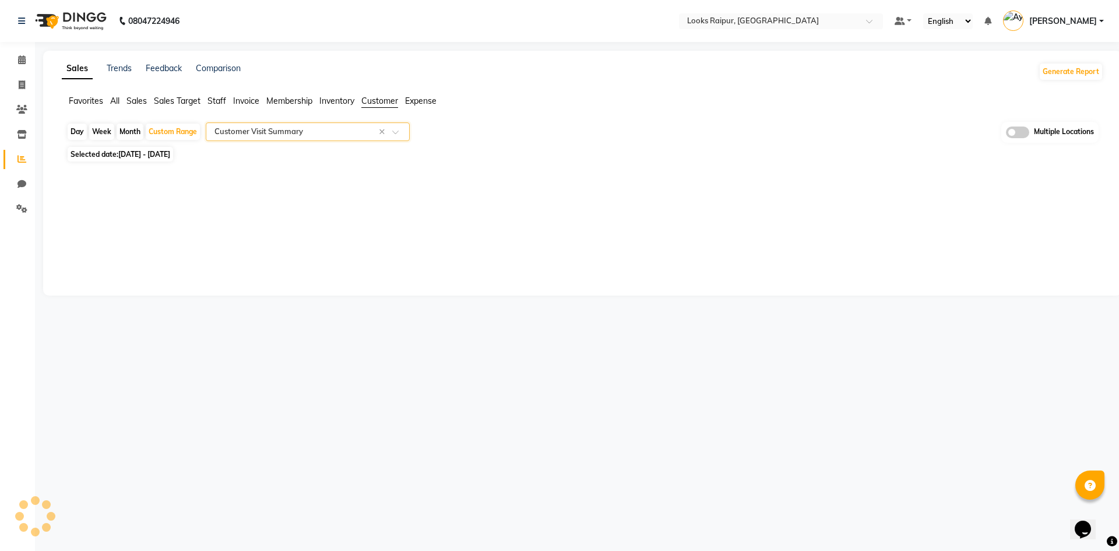
select select "full_report"
select select "pdf"
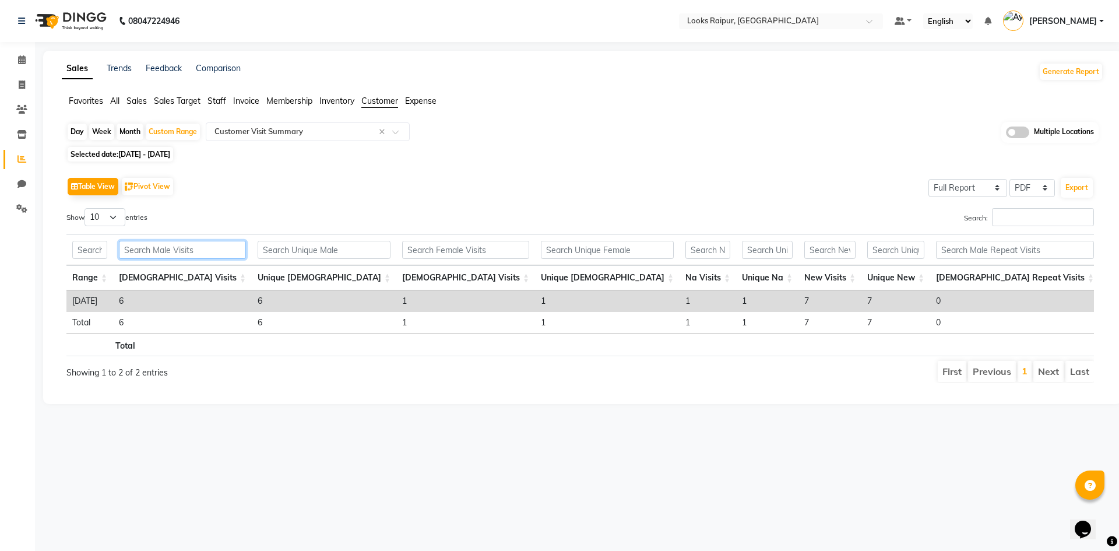
click at [178, 253] on input "text" at bounding box center [182, 250] width 127 height 18
click at [209, 99] on span "Staff" at bounding box center [216, 101] width 19 height 10
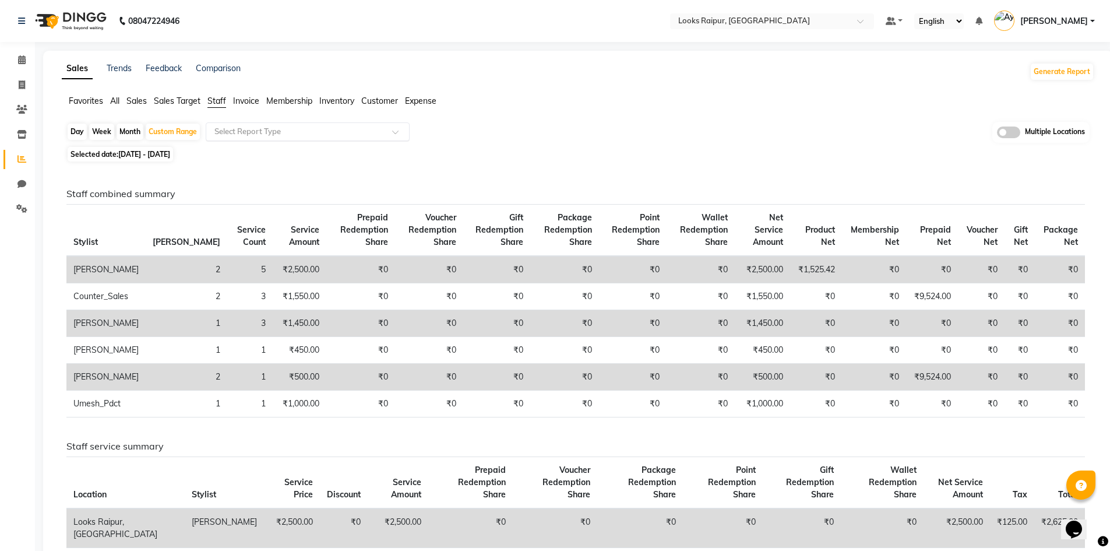
click at [267, 131] on input "text" at bounding box center [296, 132] width 168 height 12
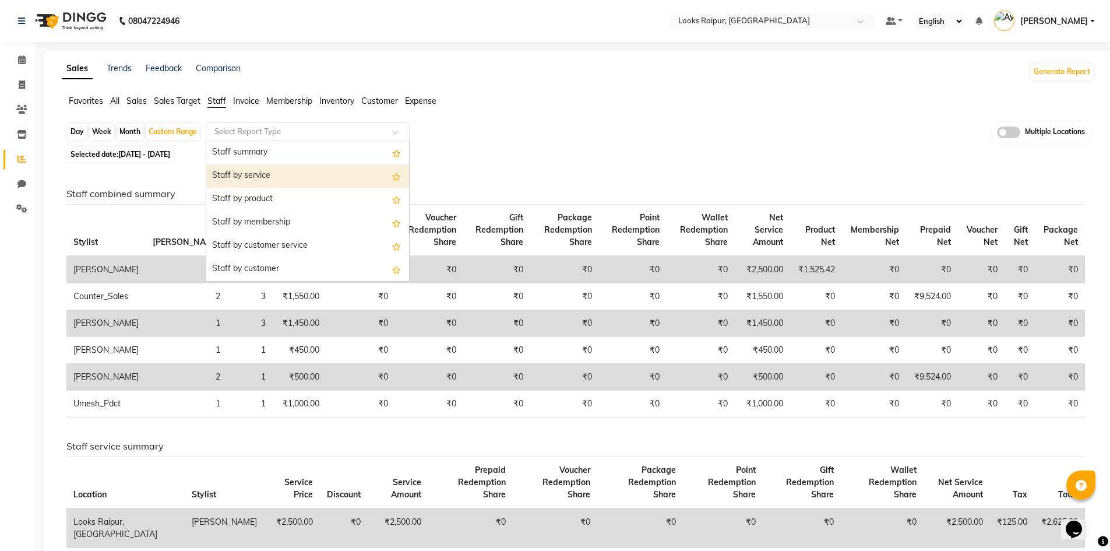
click at [271, 174] on div "Staff by service" at bounding box center [307, 175] width 203 height 23
select select "full_report"
select select "pdf"
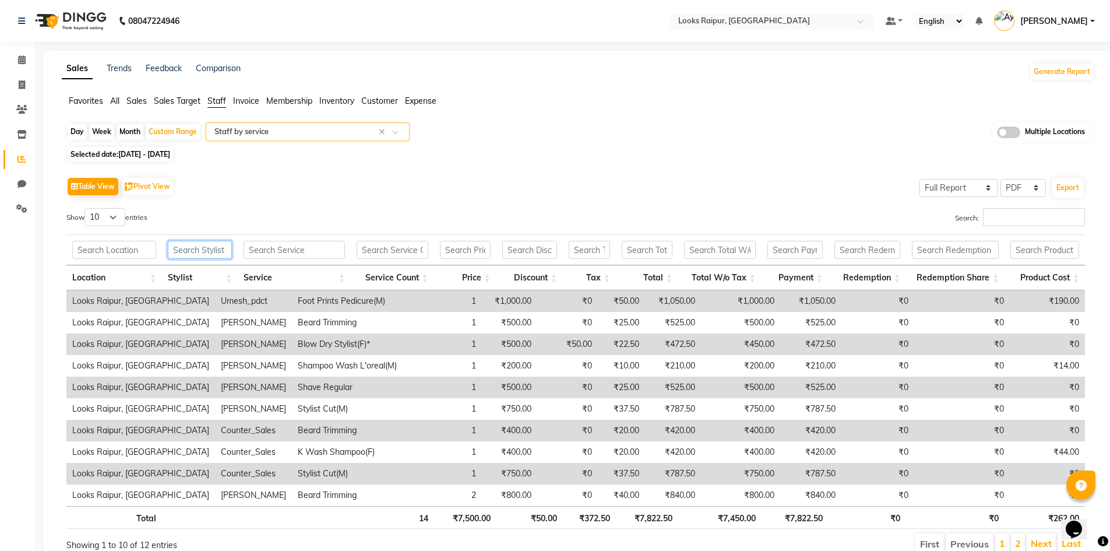
click at [211, 248] on input "text" at bounding box center [200, 250] width 64 height 18
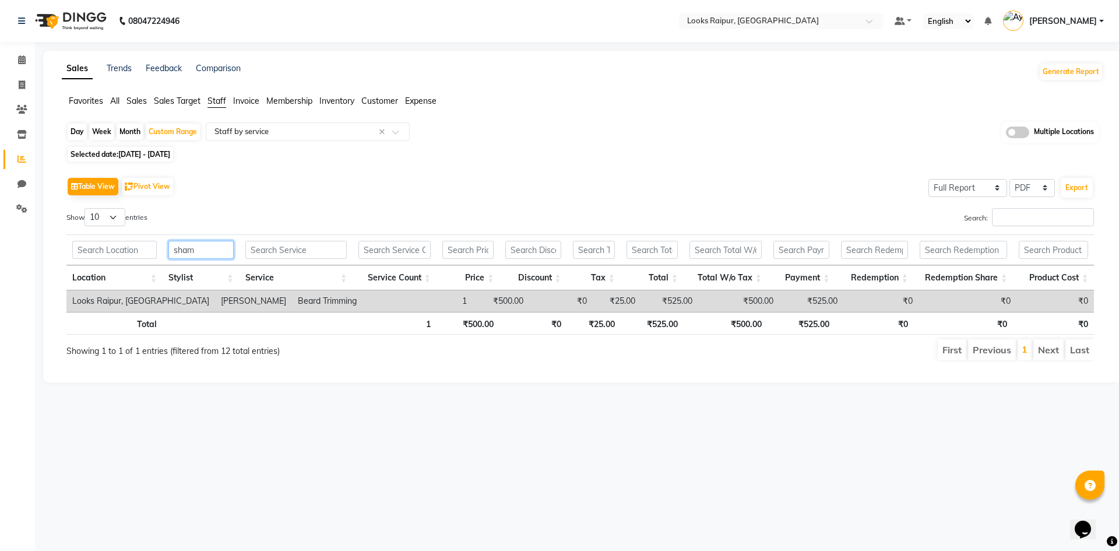
type input "sham"
click at [128, 297] on td "Looks Raipur, [GEOGRAPHIC_DATA]" at bounding box center [140, 301] width 149 height 22
click at [368, 474] on div "08047224946 Select Location × Looks Raipur, Raipur Default Panel My Panel Engli…" at bounding box center [559, 275] width 1119 height 551
click at [262, 132] on input "text" at bounding box center [296, 132] width 168 height 12
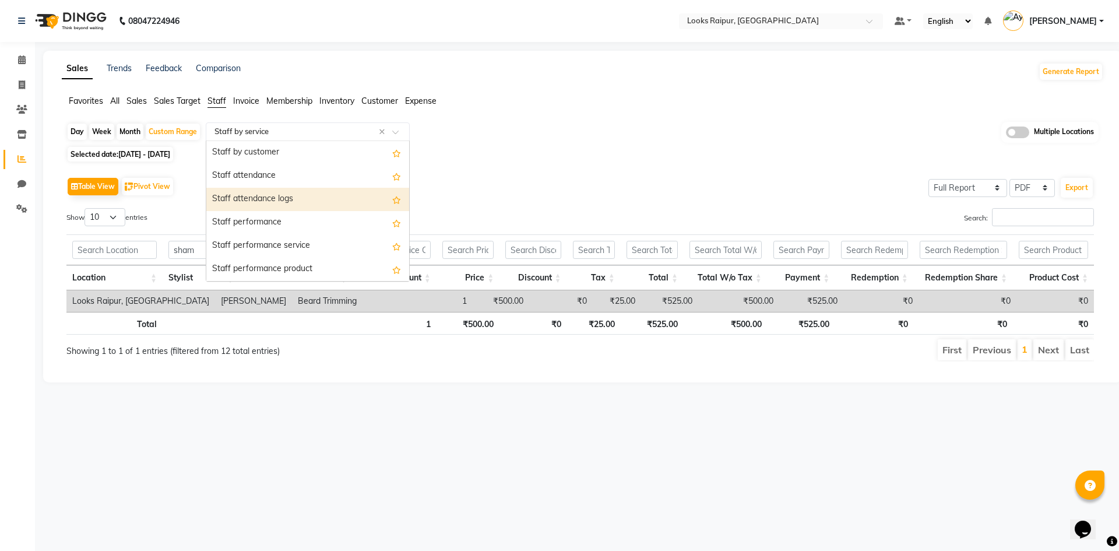
scroll to position [58, 0]
click at [245, 209] on div "Staff by customer" at bounding box center [307, 210] width 203 height 23
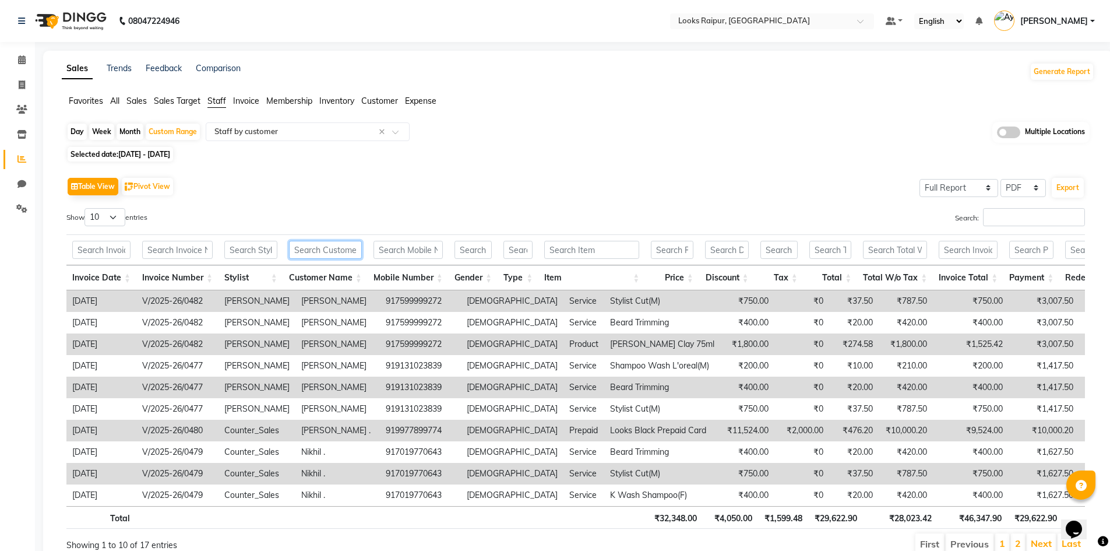
click at [315, 250] on input "text" at bounding box center [325, 250] width 73 height 18
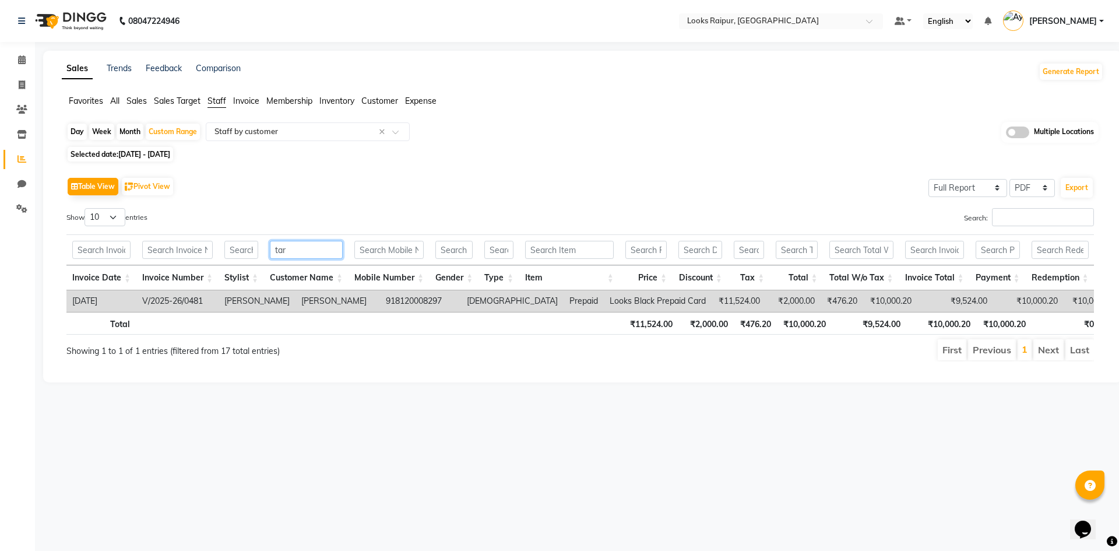
type input "tar"
click at [153, 301] on td "V/2025-26/0481" at bounding box center [177, 301] width 82 height 22
drag, startPoint x: 160, startPoint y: 310, endPoint x: 240, endPoint y: 309, distance: 79.8
click at [240, 309] on tr "2025-09-22 V/2025-26/0481 Shami Tarun Ji 918120008297 male Prepaid Looks Black …" at bounding box center [923, 301] width 1715 height 22
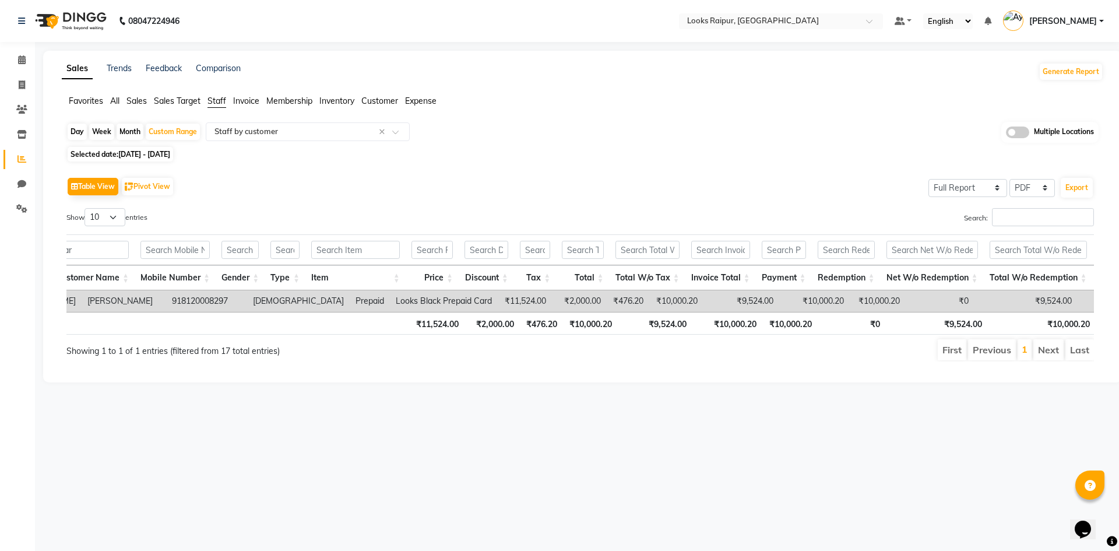
scroll to position [0, 0]
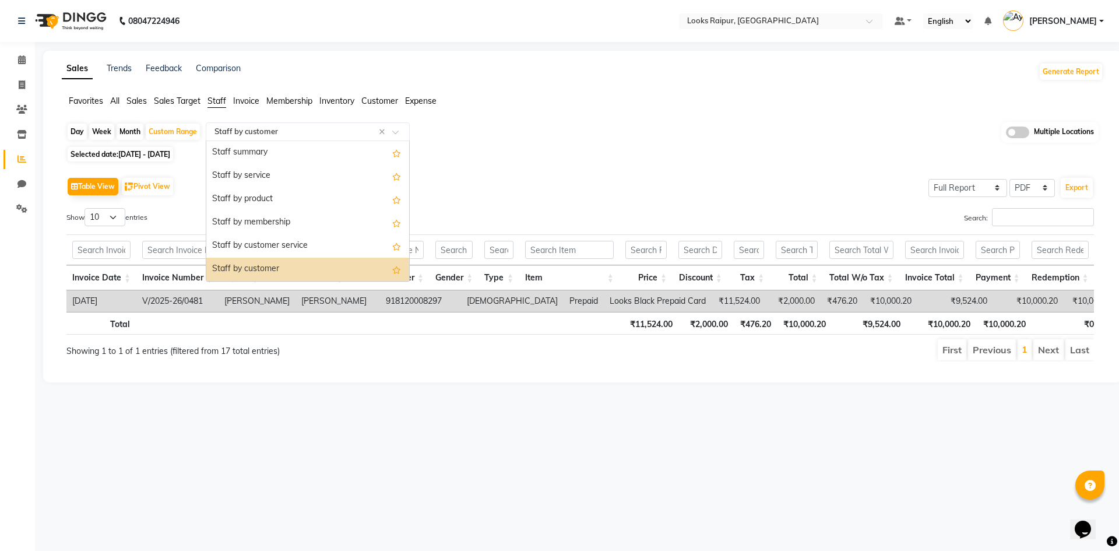
click at [254, 126] on input "text" at bounding box center [296, 132] width 168 height 12
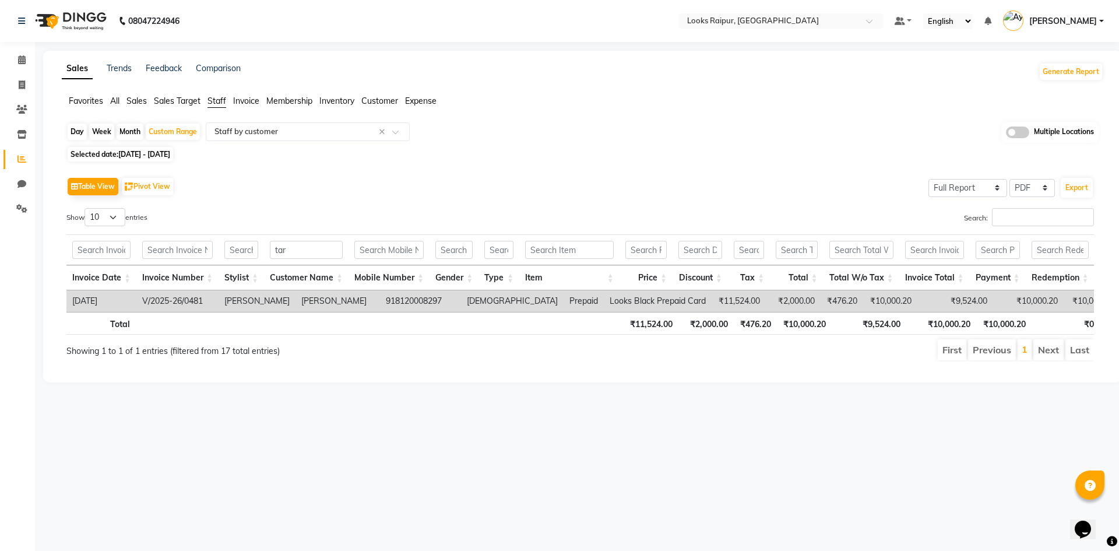
click at [434, 104] on span "Expense" at bounding box center [420, 101] width 31 height 10
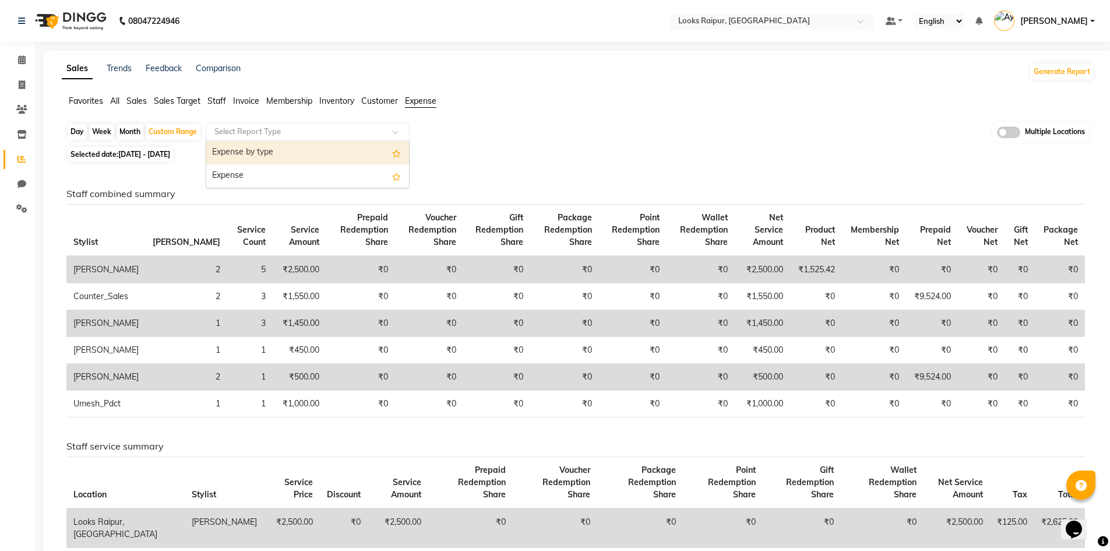
click at [287, 134] on input "text" at bounding box center [296, 132] width 168 height 12
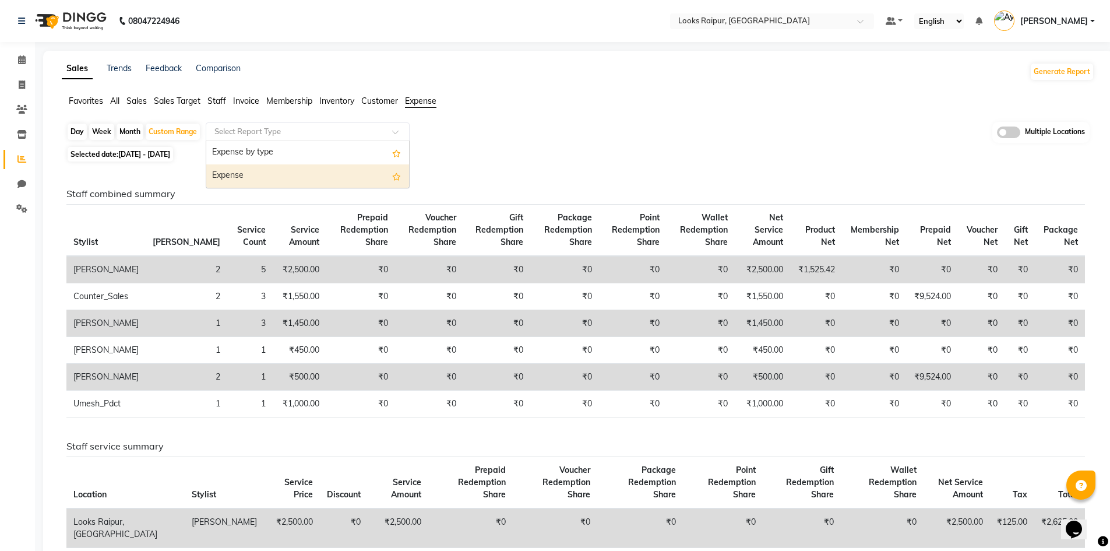
click at [226, 178] on div "Expense" at bounding box center [307, 175] width 203 height 23
select select "full_report"
select select "pdf"
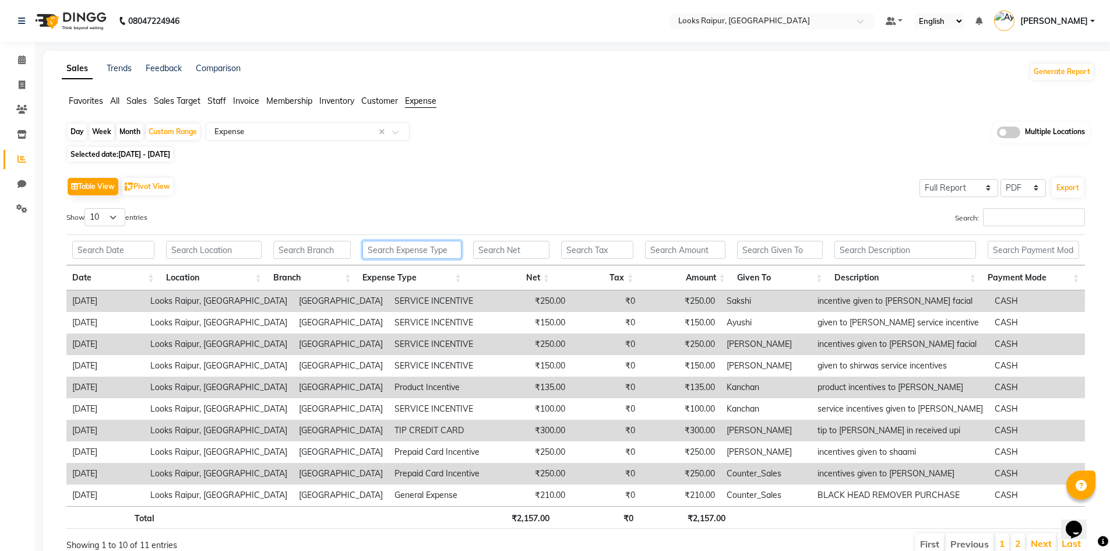
click at [407, 248] on input "text" at bounding box center [411, 250] width 98 height 18
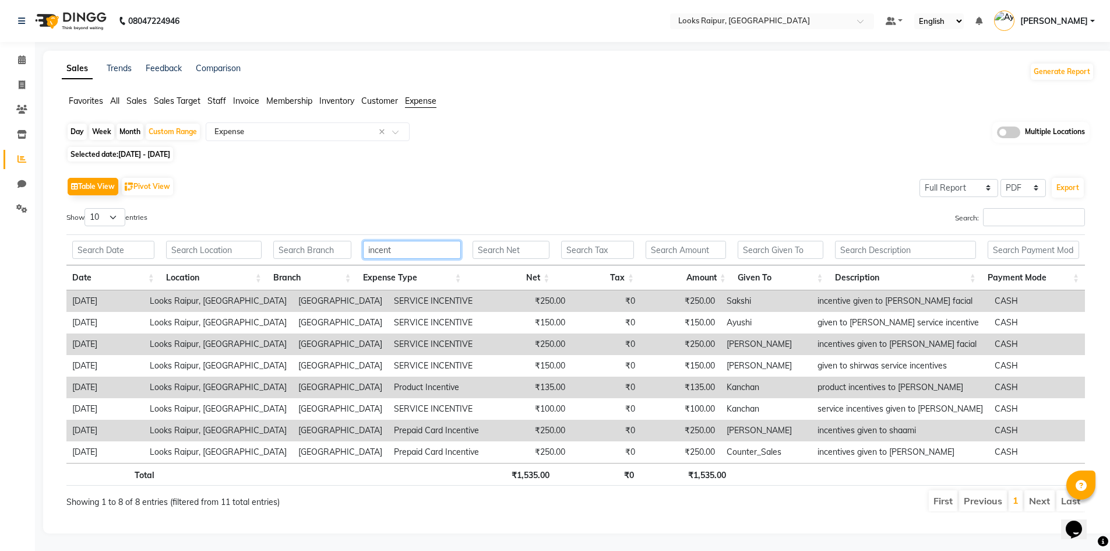
type input "incent"
click at [549, 154] on div "Selected date: 20-09-2025 - 30-09-2025" at bounding box center [580, 154] width 1028 height 12
click at [781, 244] on input "text" at bounding box center [781, 250] width 86 height 18
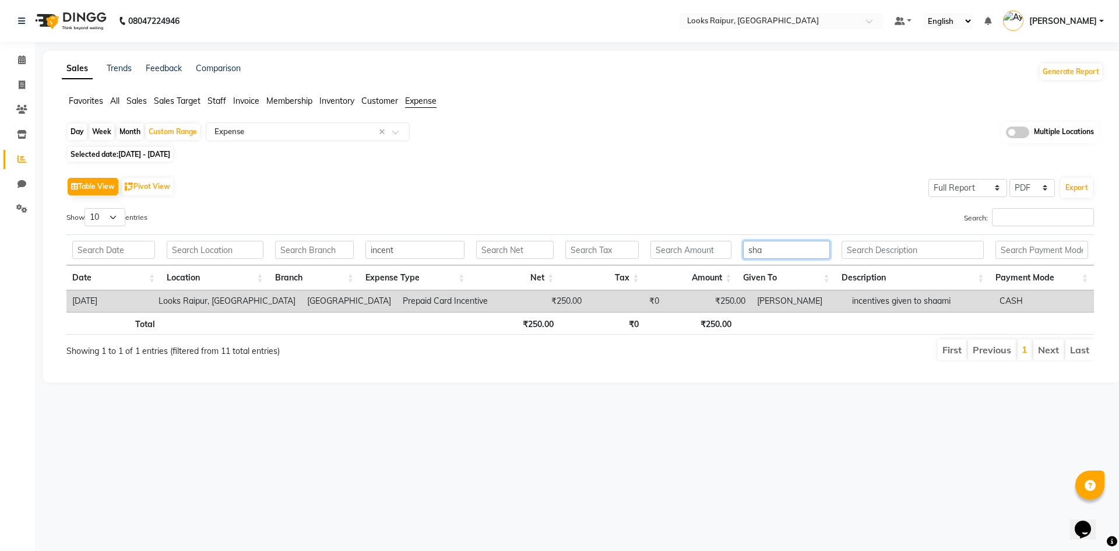
type input "sha"
click at [756, 305] on td "[PERSON_NAME]" at bounding box center [798, 301] width 95 height 22
click at [278, 133] on input "text" at bounding box center [296, 132] width 168 height 12
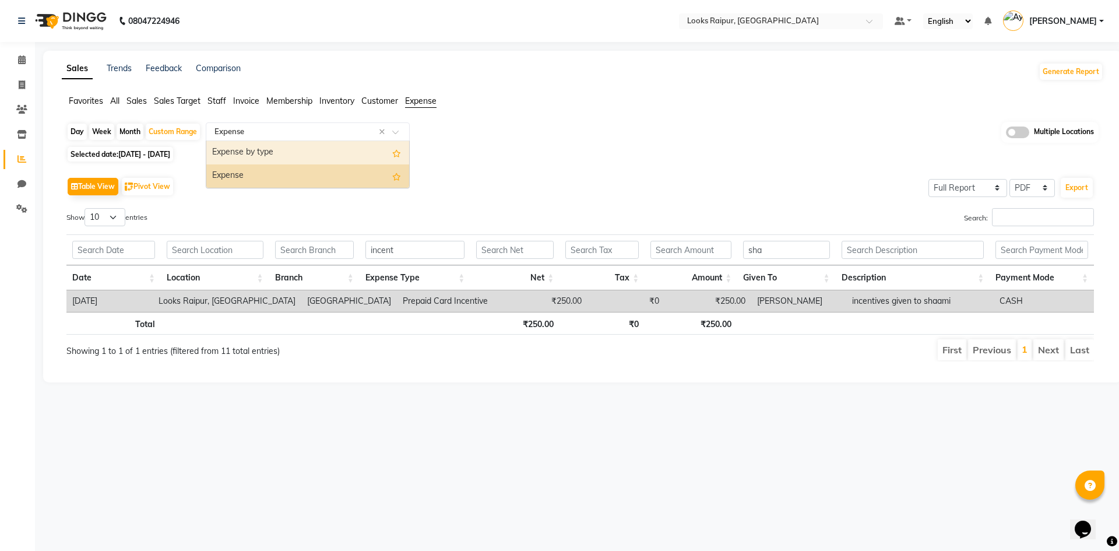
click at [276, 150] on div "Expense by type" at bounding box center [307, 152] width 203 height 23
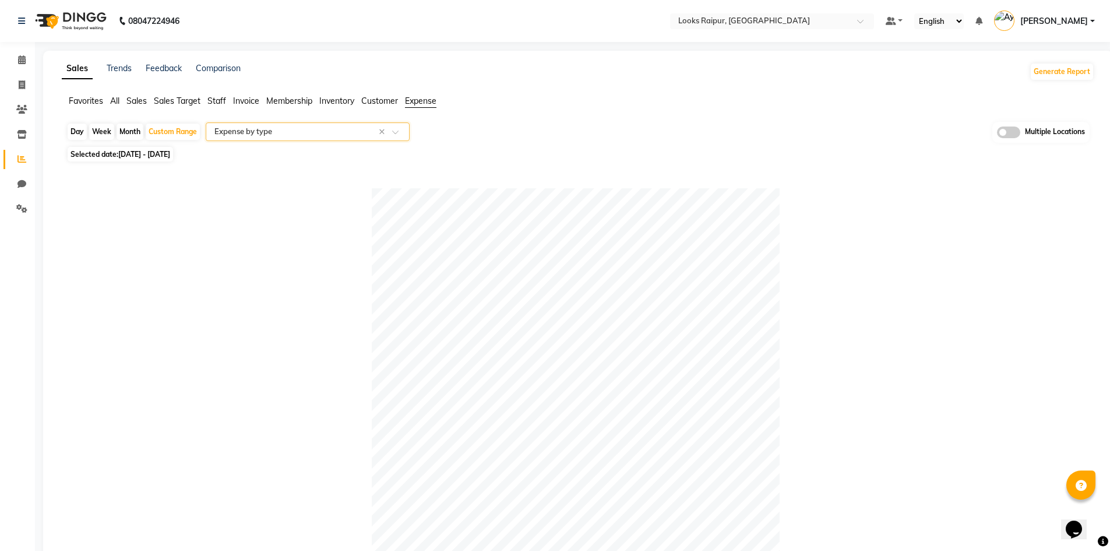
click at [274, 136] on input "text" at bounding box center [296, 132] width 168 height 12
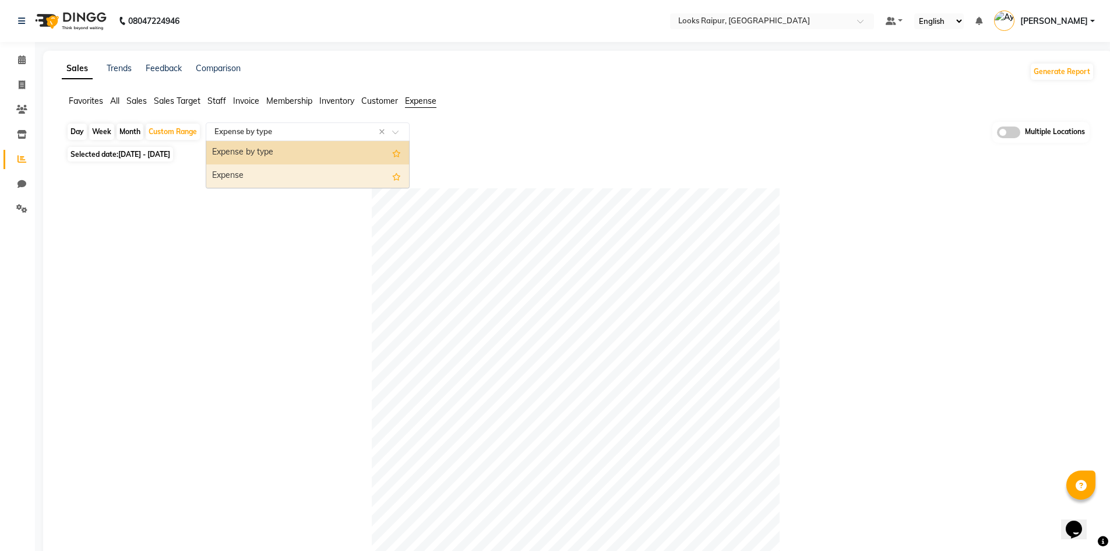
click at [247, 168] on div "Expense" at bounding box center [307, 175] width 203 height 23
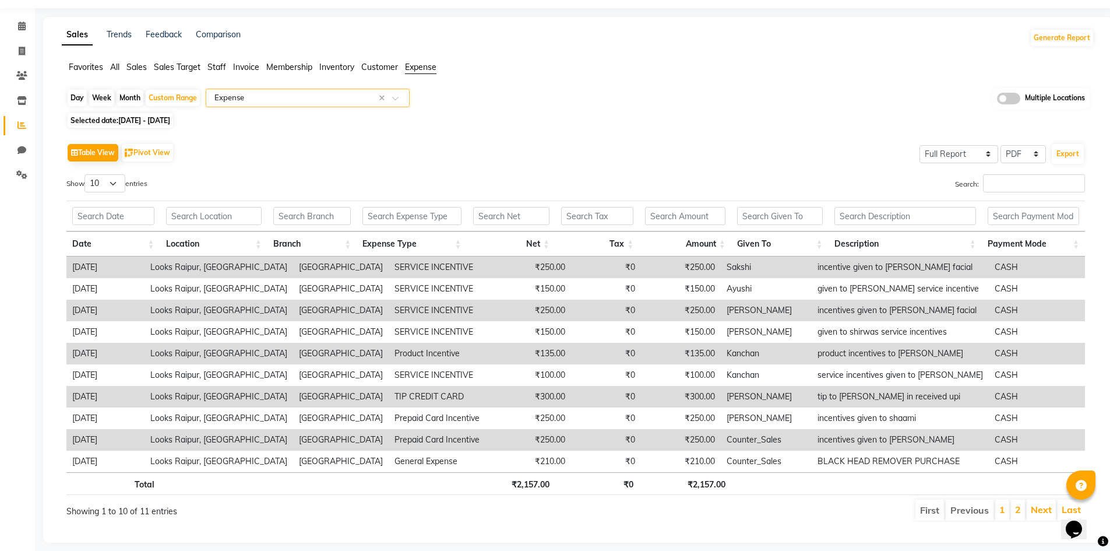
scroll to position [52, 0]
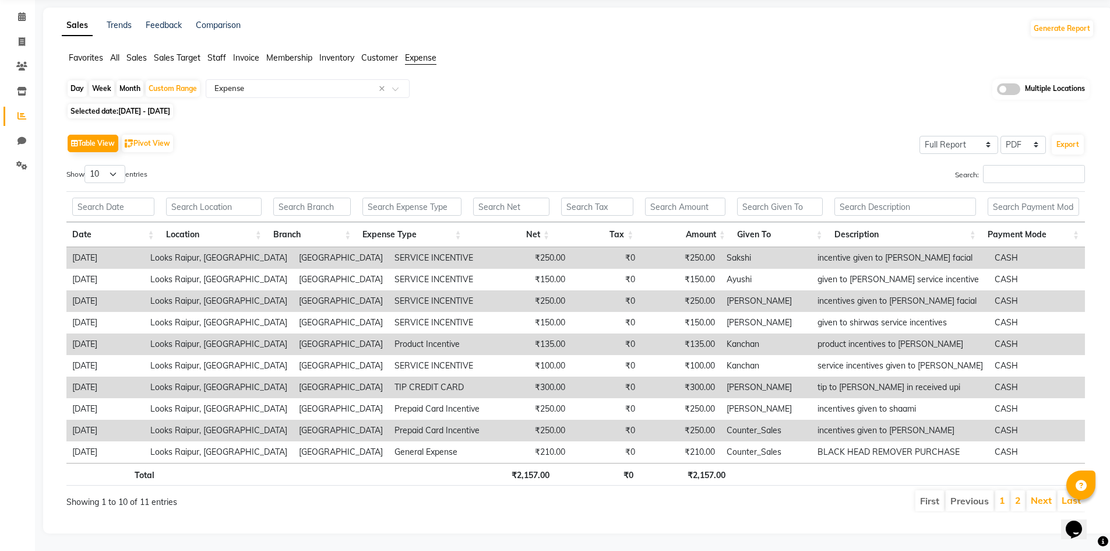
click at [555, 91] on div "Day Week Month Custom Range Select Report Type × Expense × Multiple Locations" at bounding box center [577, 90] width 1023 height 22
